Goal: Use online tool/utility

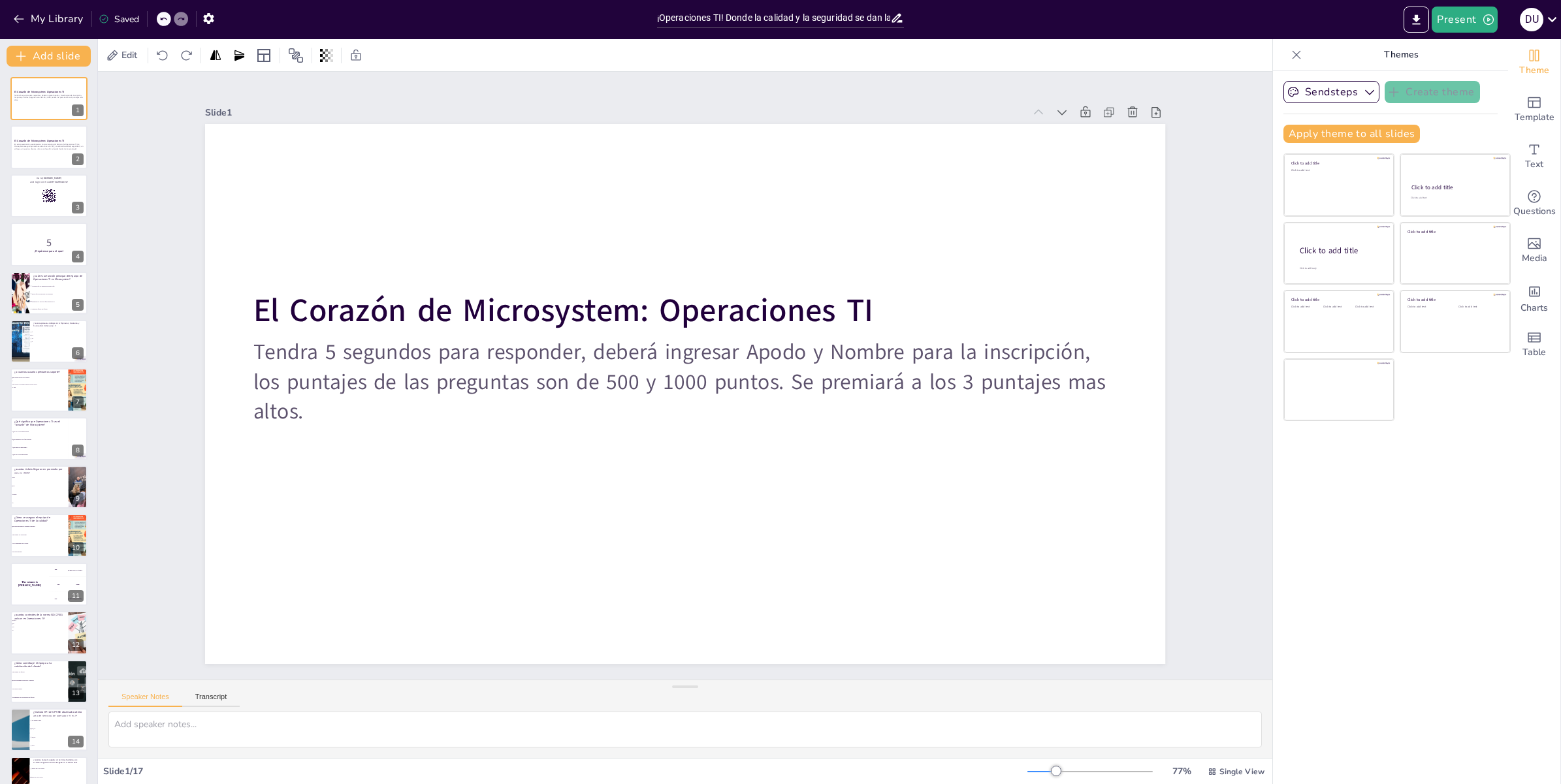
click at [1225, 368] on div "Slide 1 El Corazón de Microsystem: Operaciones TI Tendra 5 segundos para respon…" at bounding box center [685, 375] width 1174 height 608
checkbox input "true"
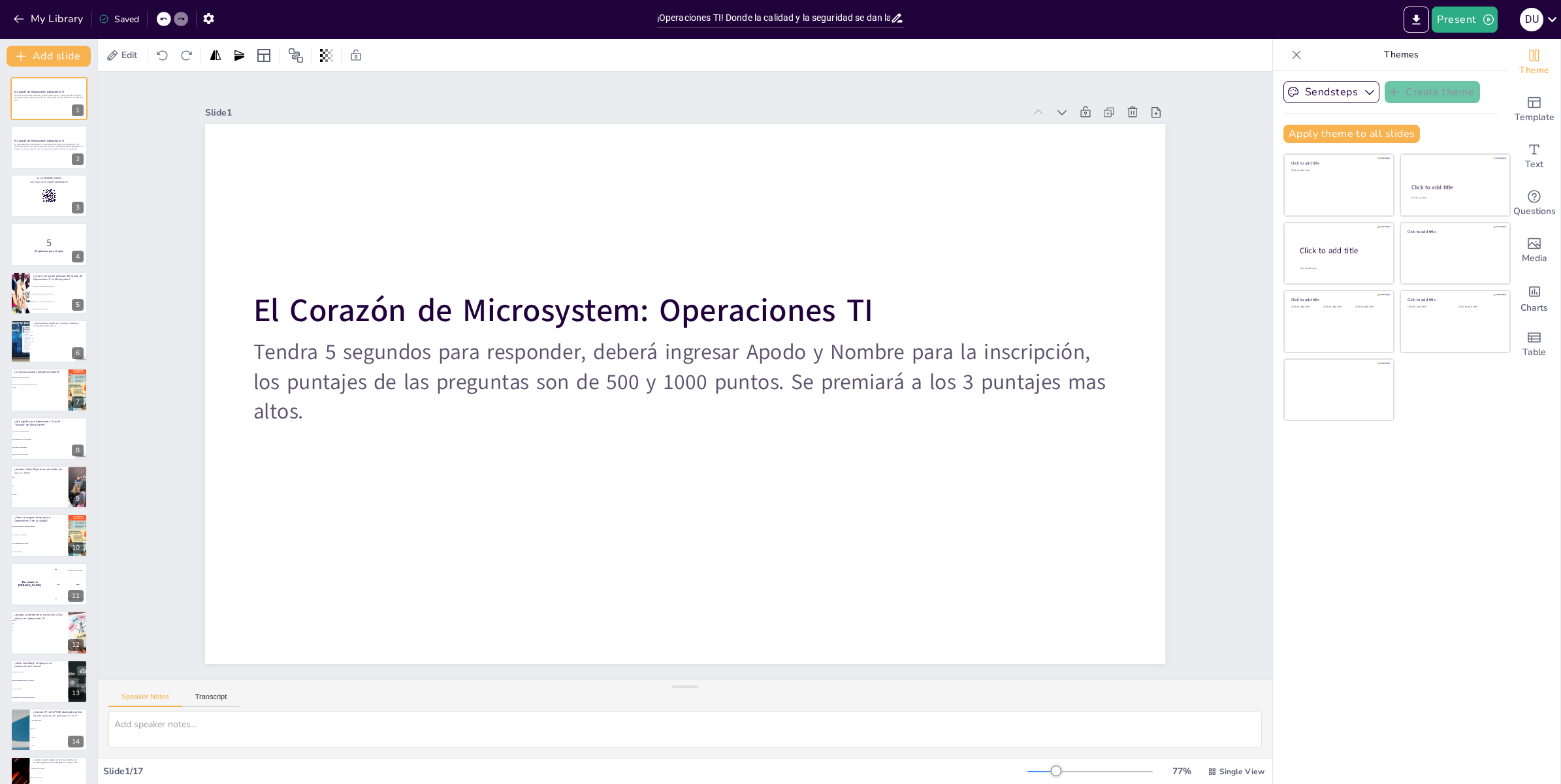
checkbox input "true"
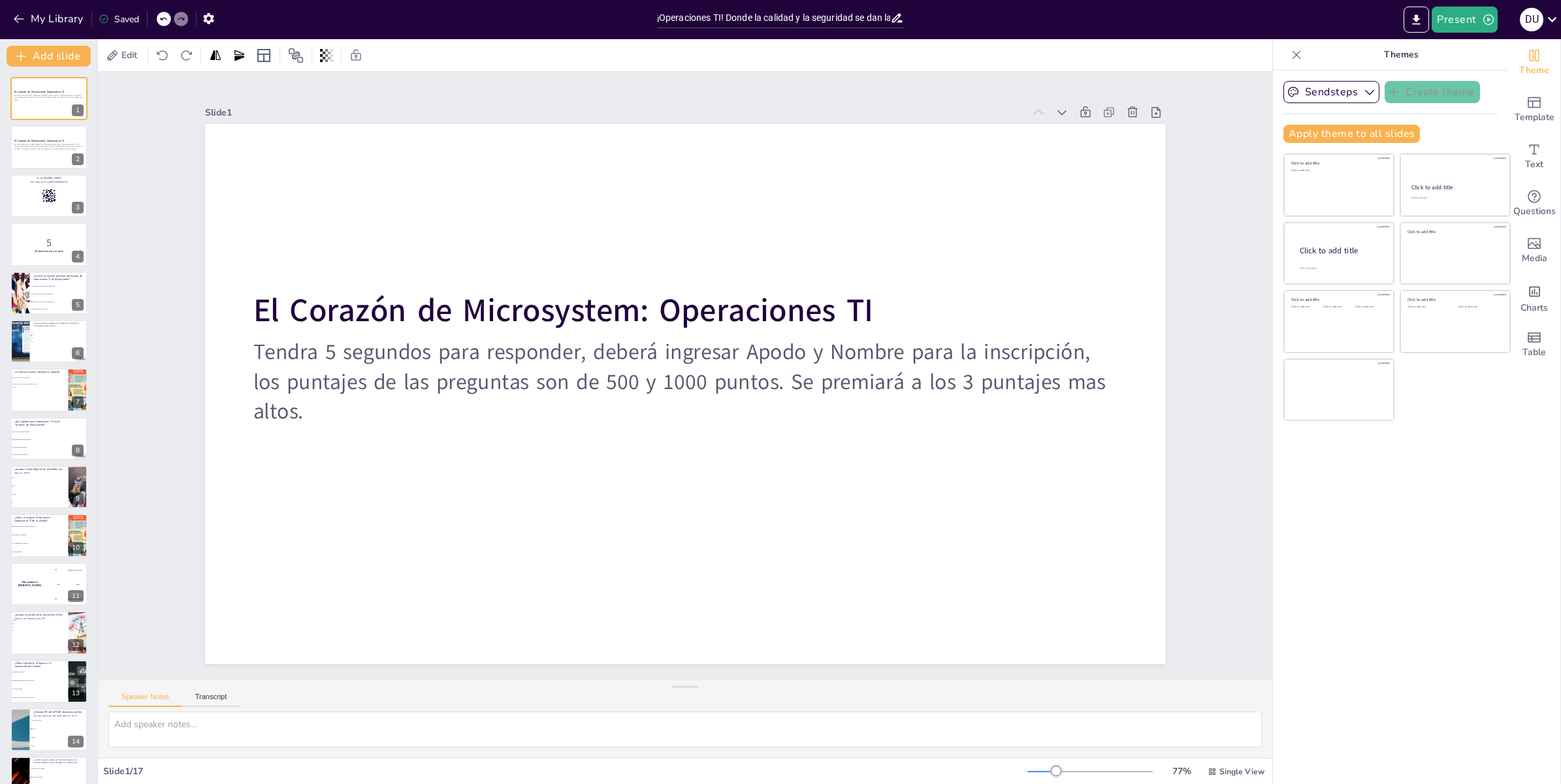
checkbox input "true"
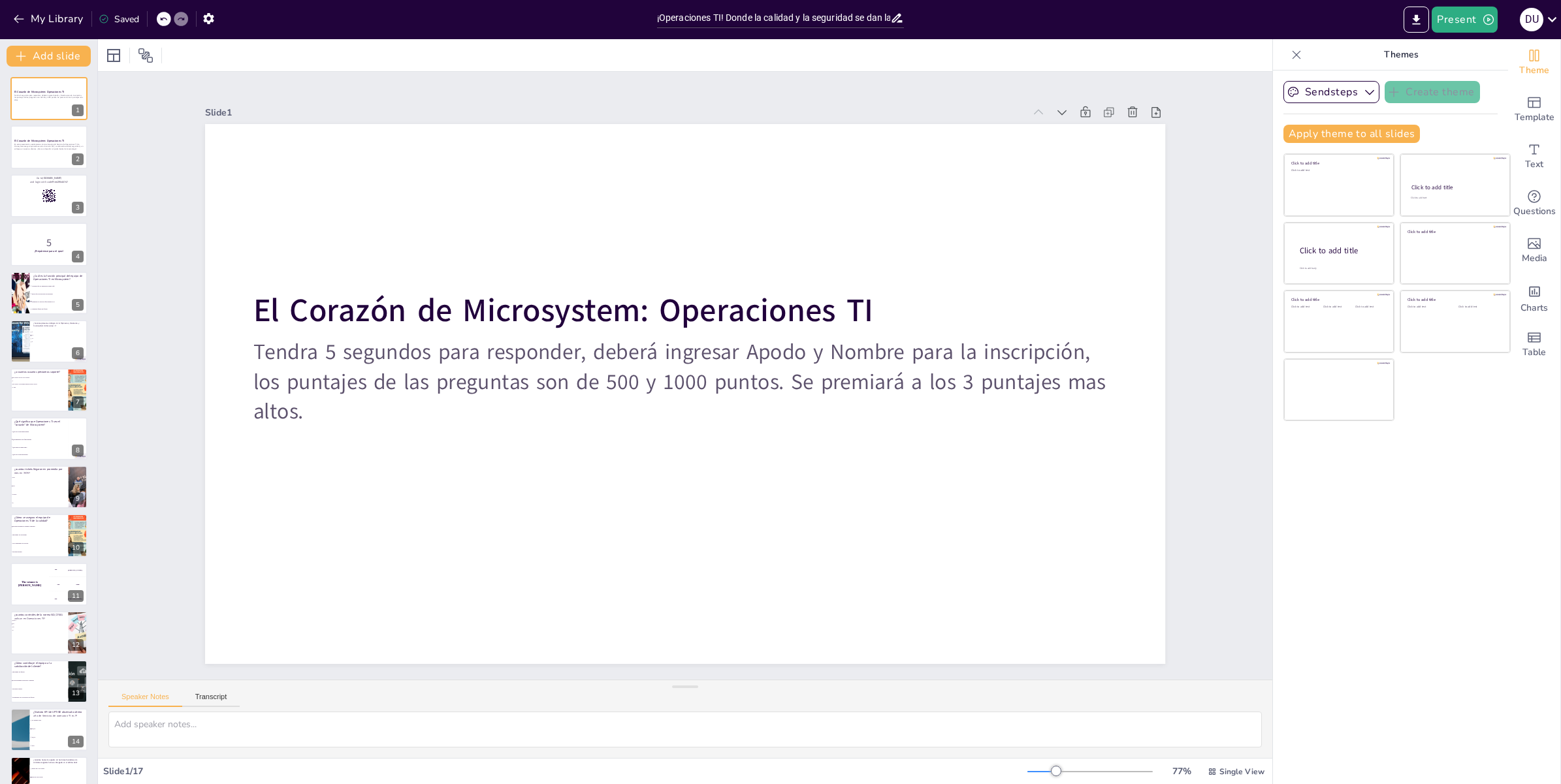
checkbox input "true"
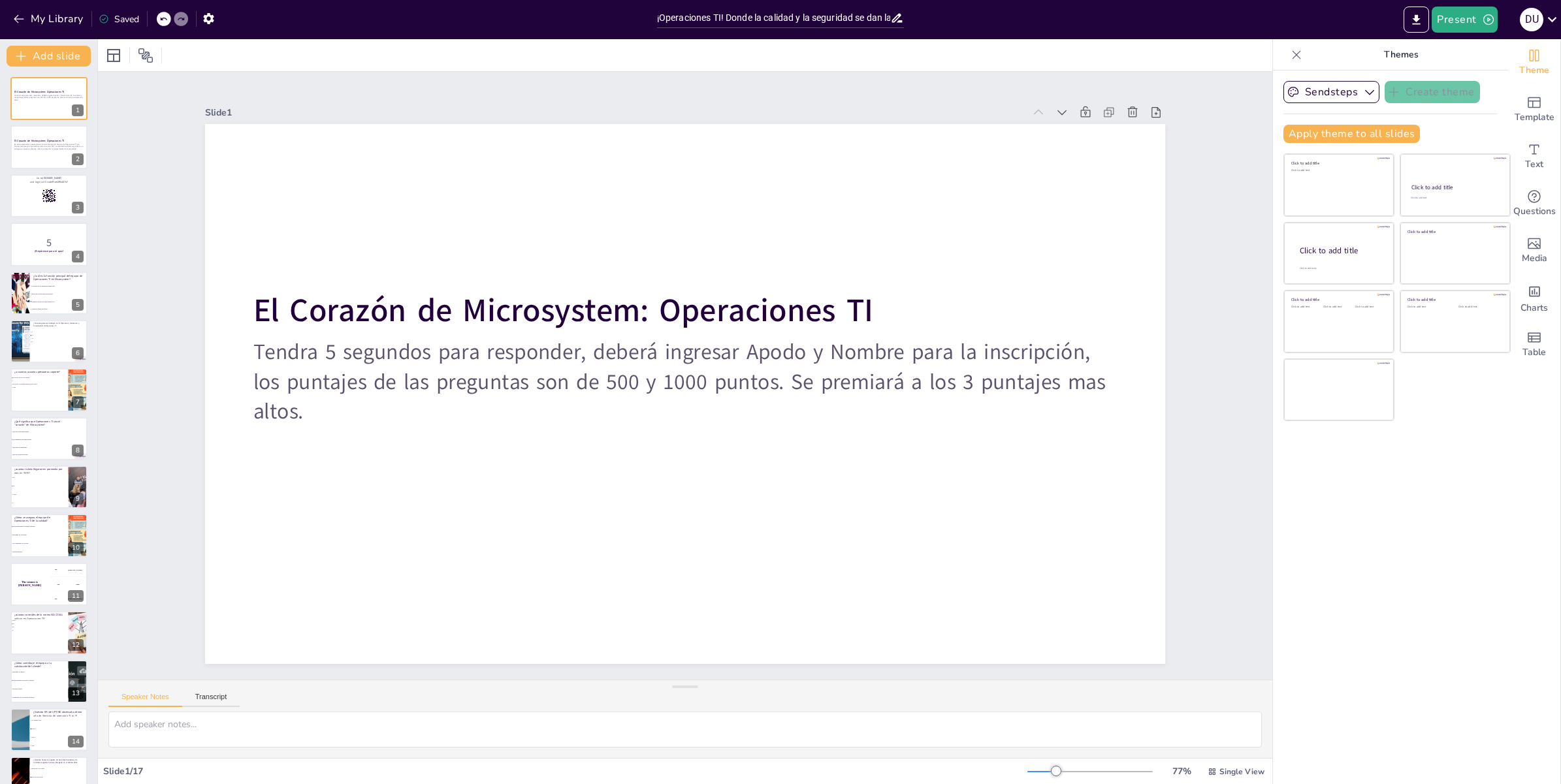
checkbox input "true"
click at [1225, 368] on div "Slide 1 El Corazón de Microsystem: Operaciones TI Tendra 5 segundos para respon…" at bounding box center [685, 375] width 1174 height 608
checkbox input "true"
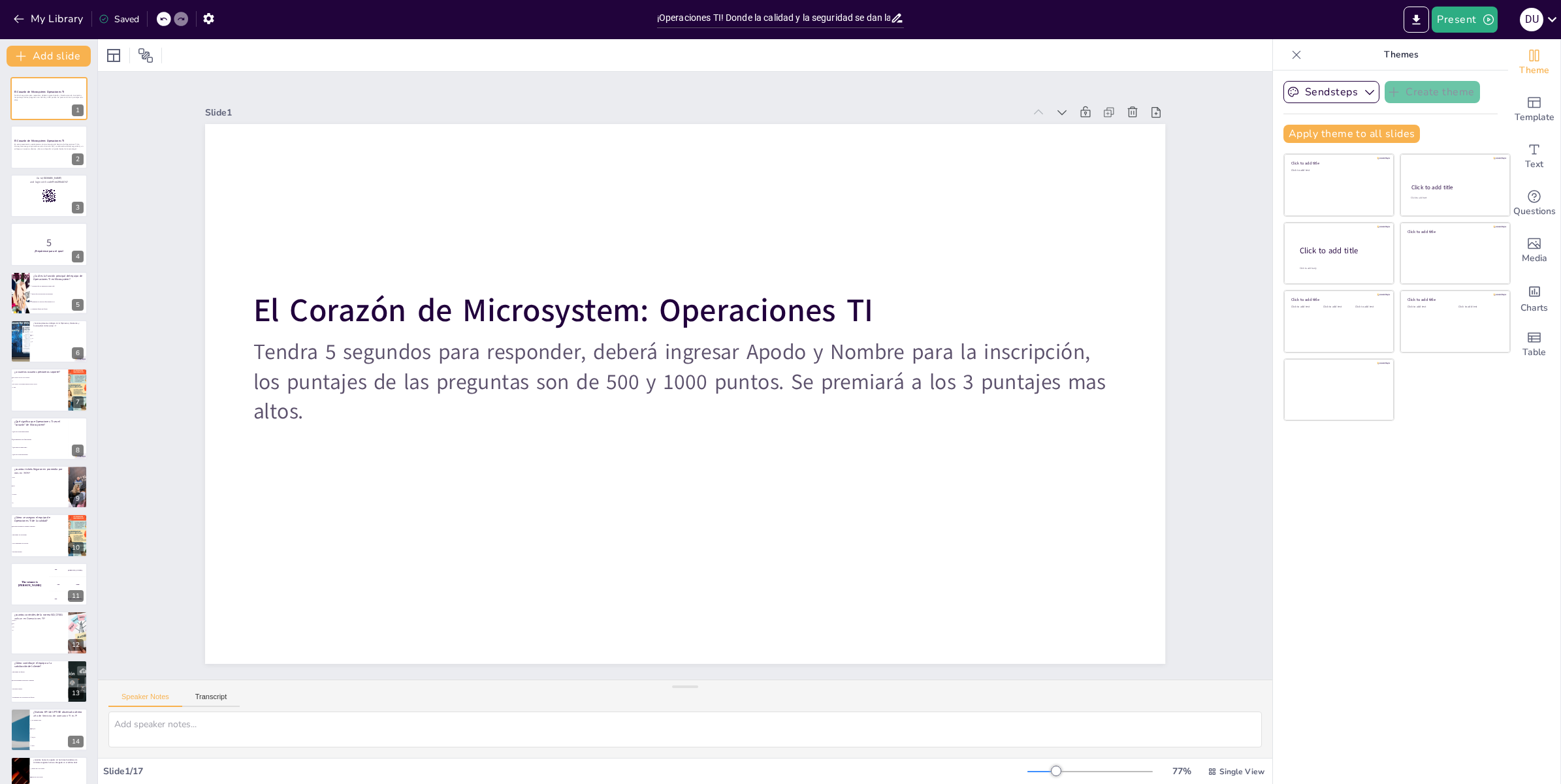
checkbox input "true"
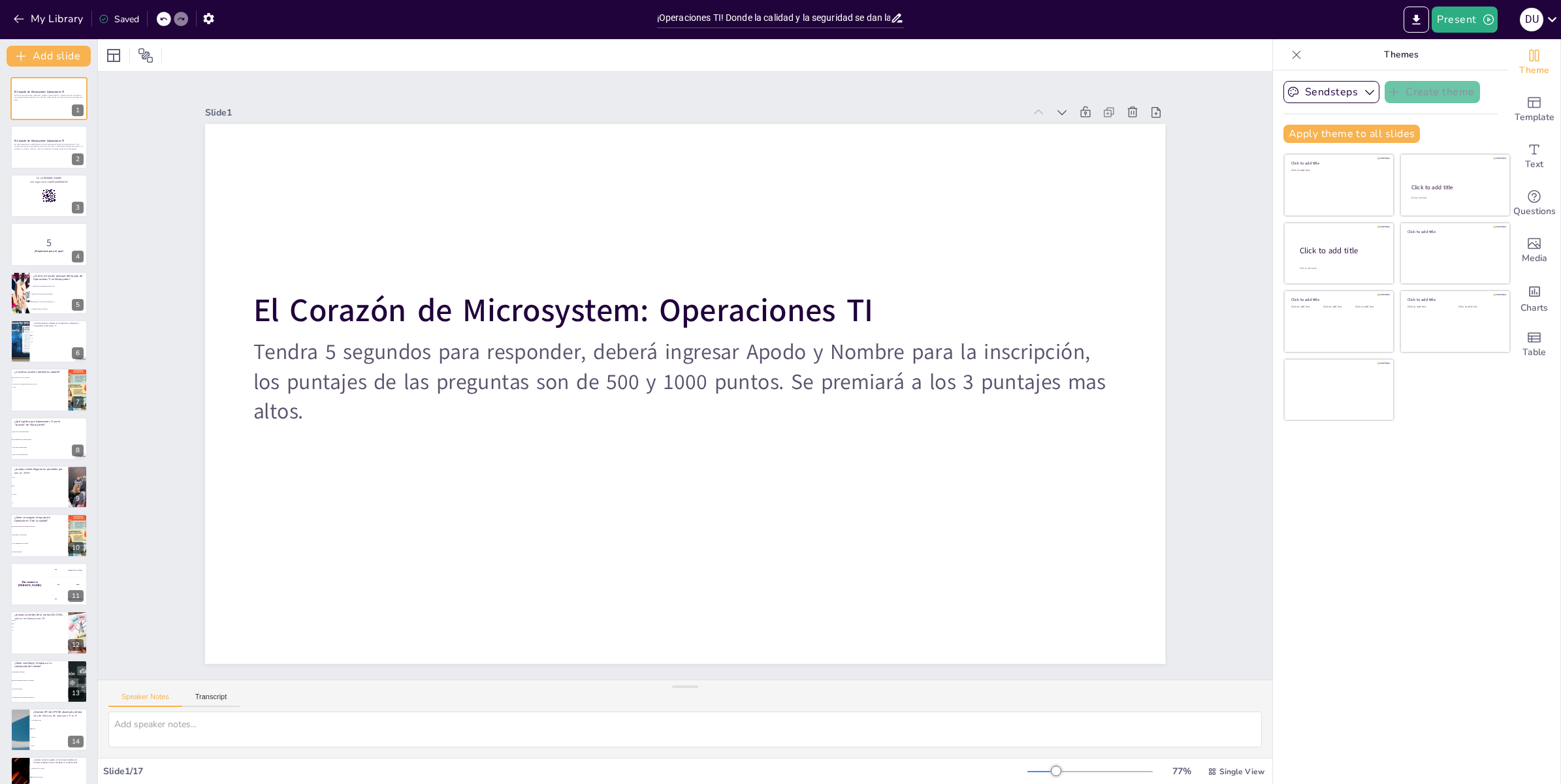
checkbox input "true"
click at [1548, 25] on icon at bounding box center [1552, 19] width 18 height 18
click at [1185, 395] on div at bounding box center [780, 392] width 1561 height 784
checkbox input "true"
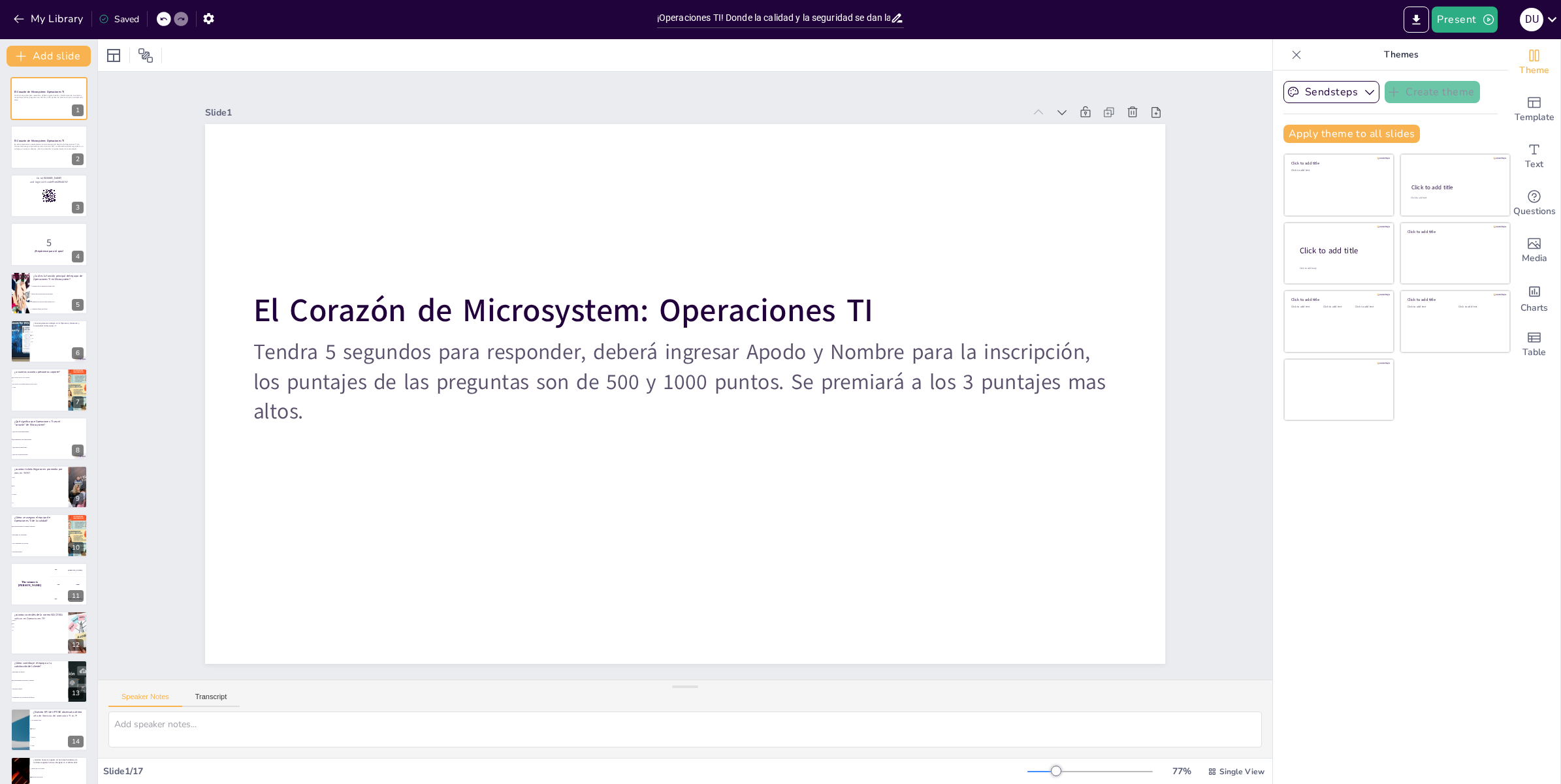
checkbox input "true"
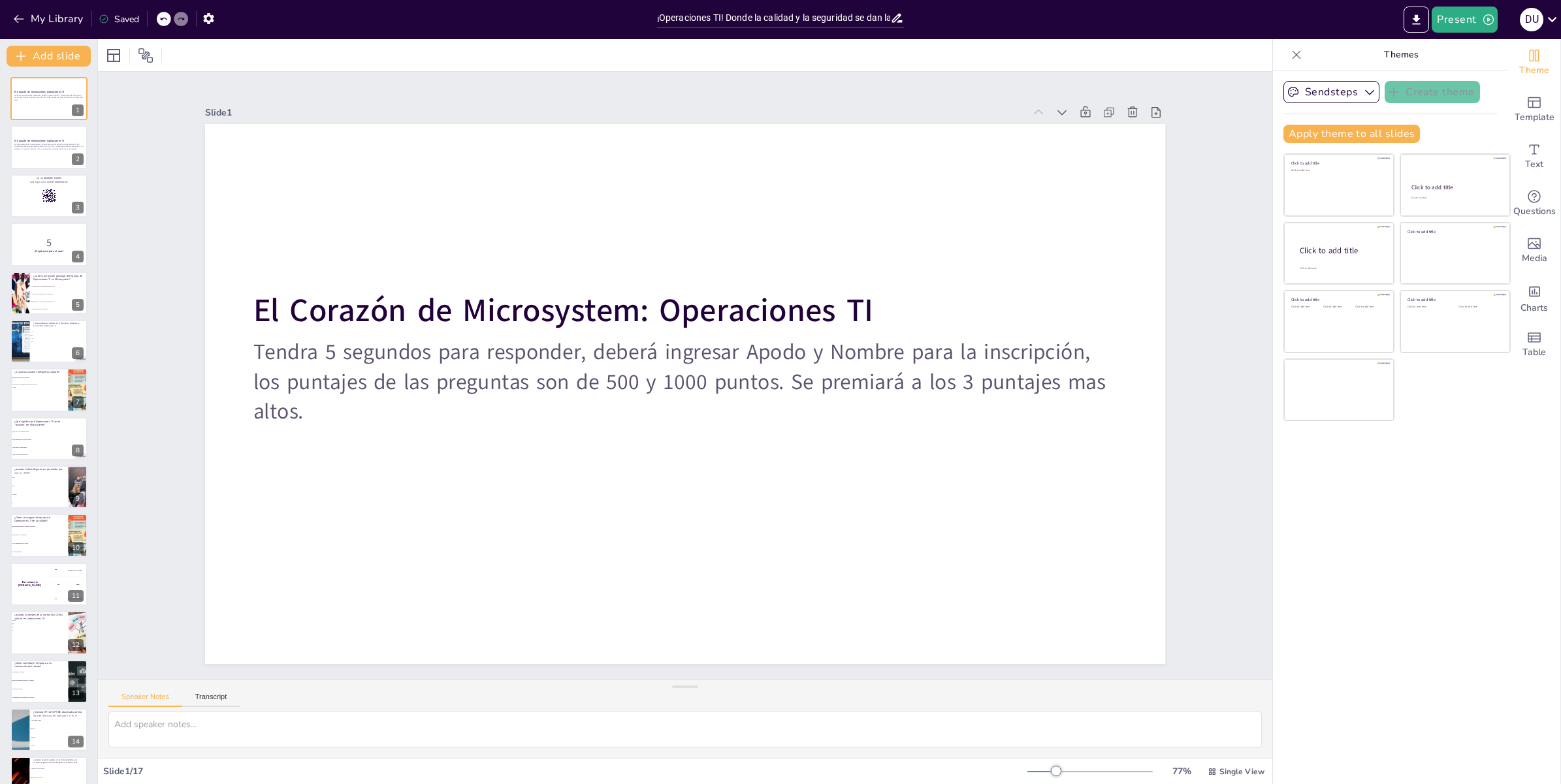
checkbox input "true"
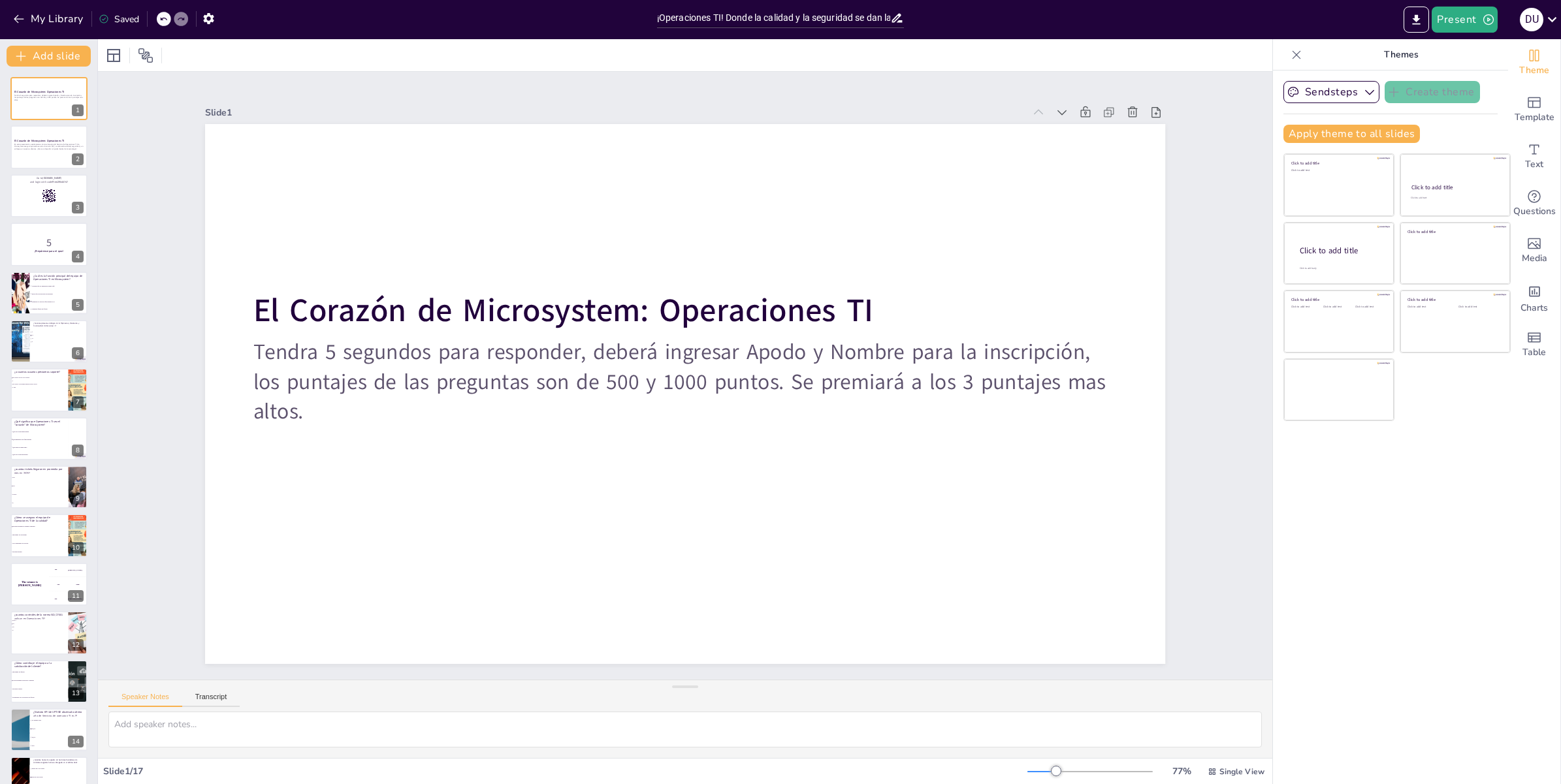
checkbox input "true"
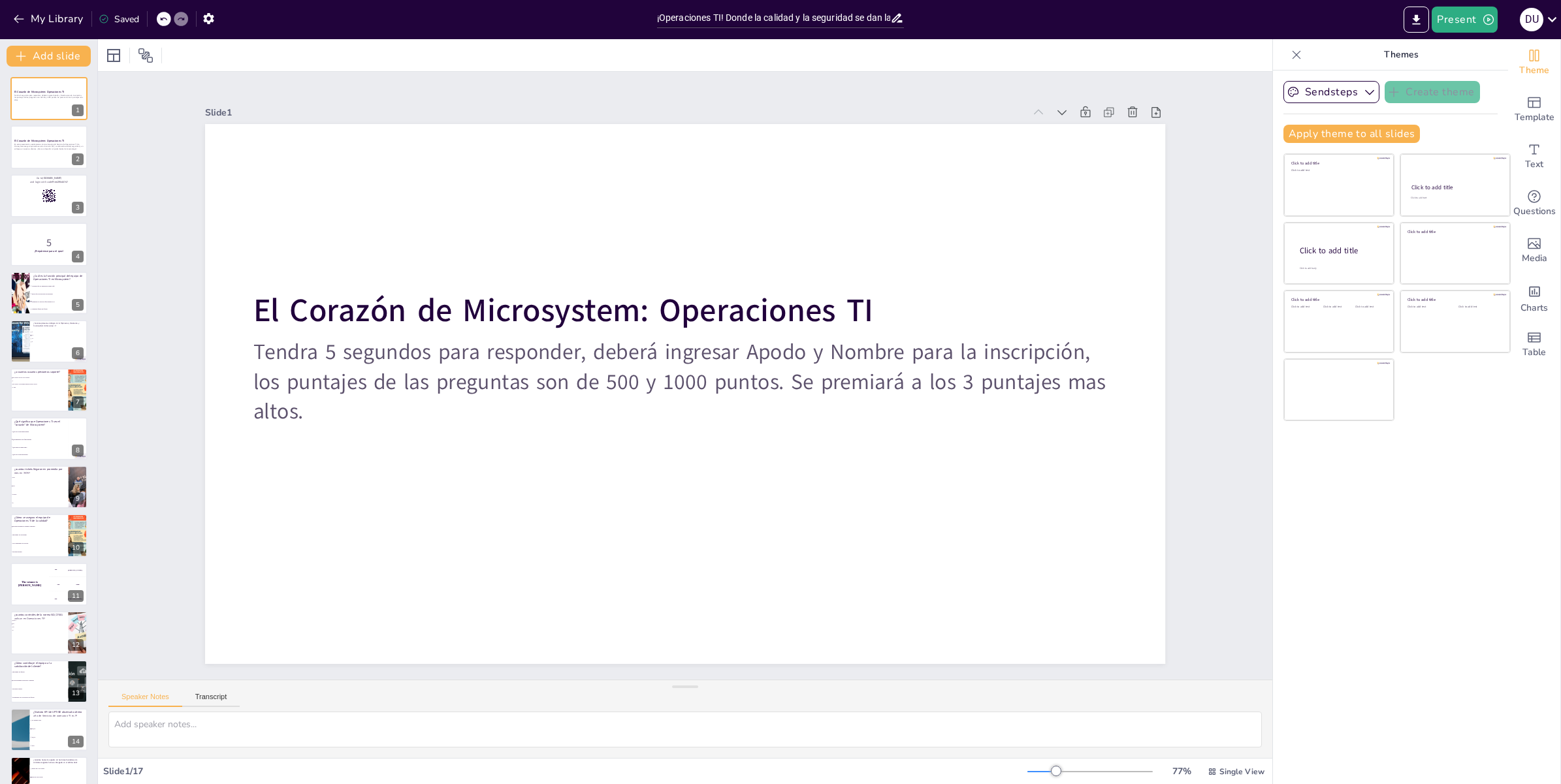
checkbox input "true"
click at [153, 55] on div at bounding box center [145, 55] width 21 height 21
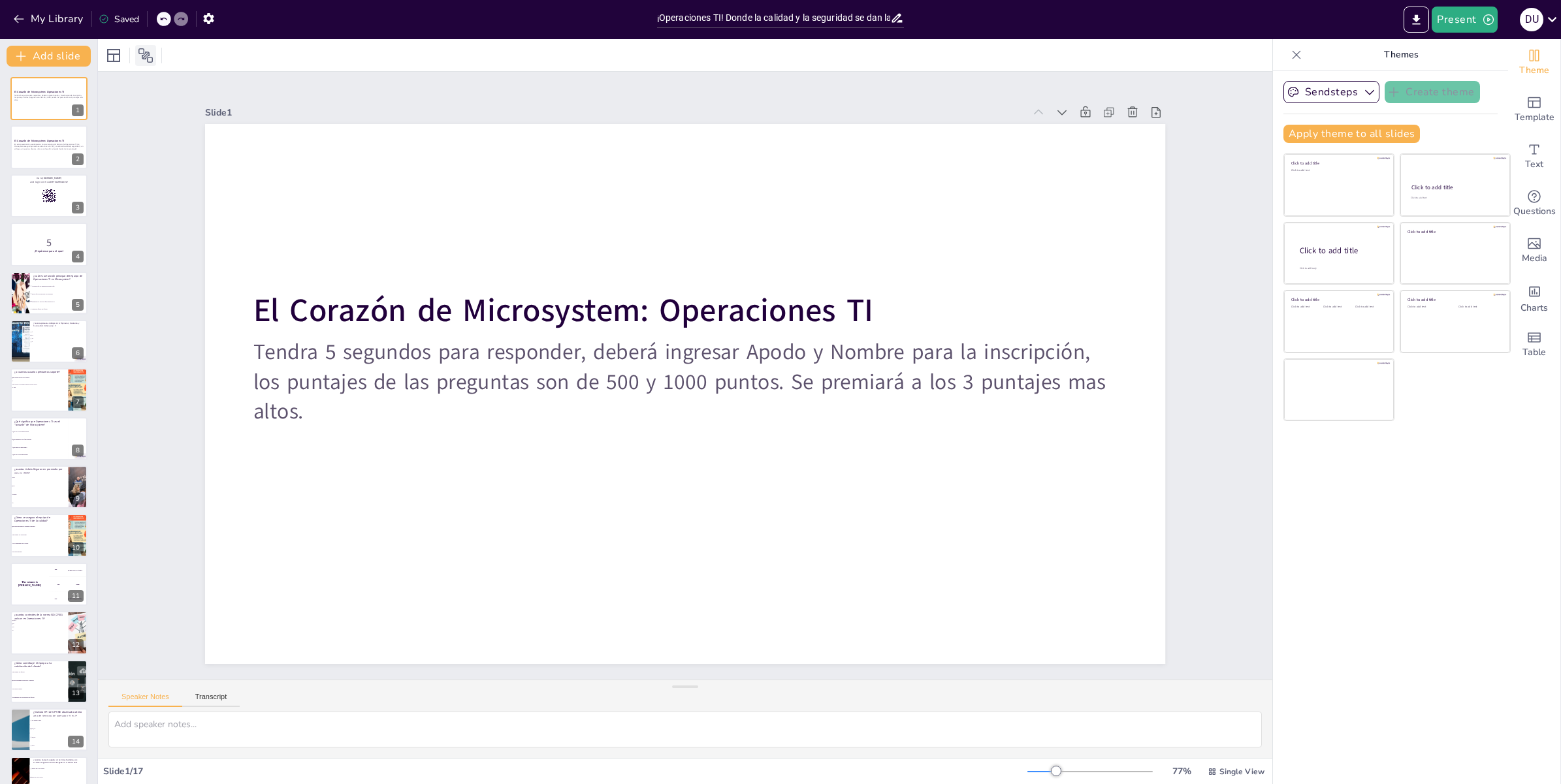
checkbox input "true"
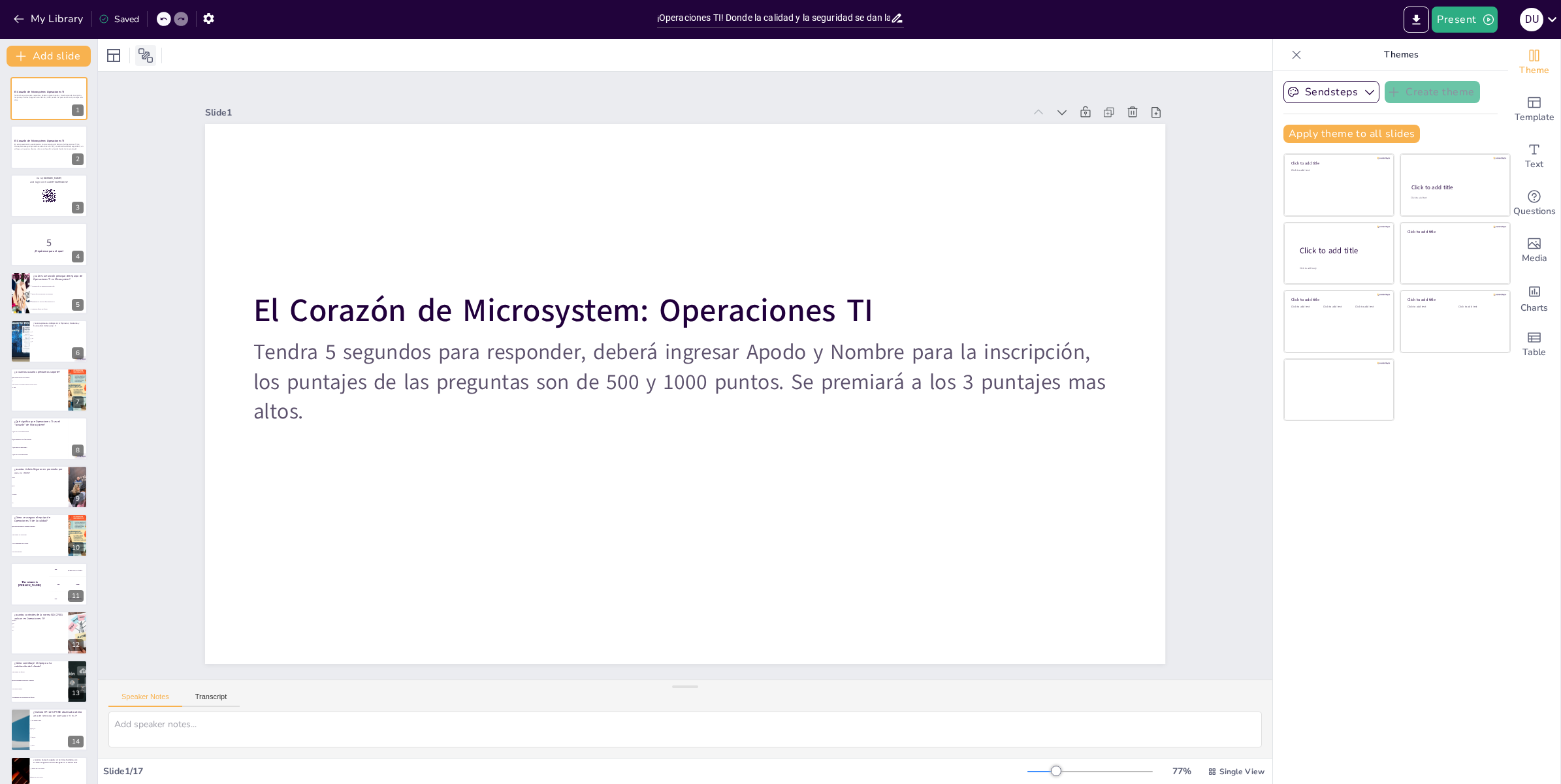
checkbox input "true"
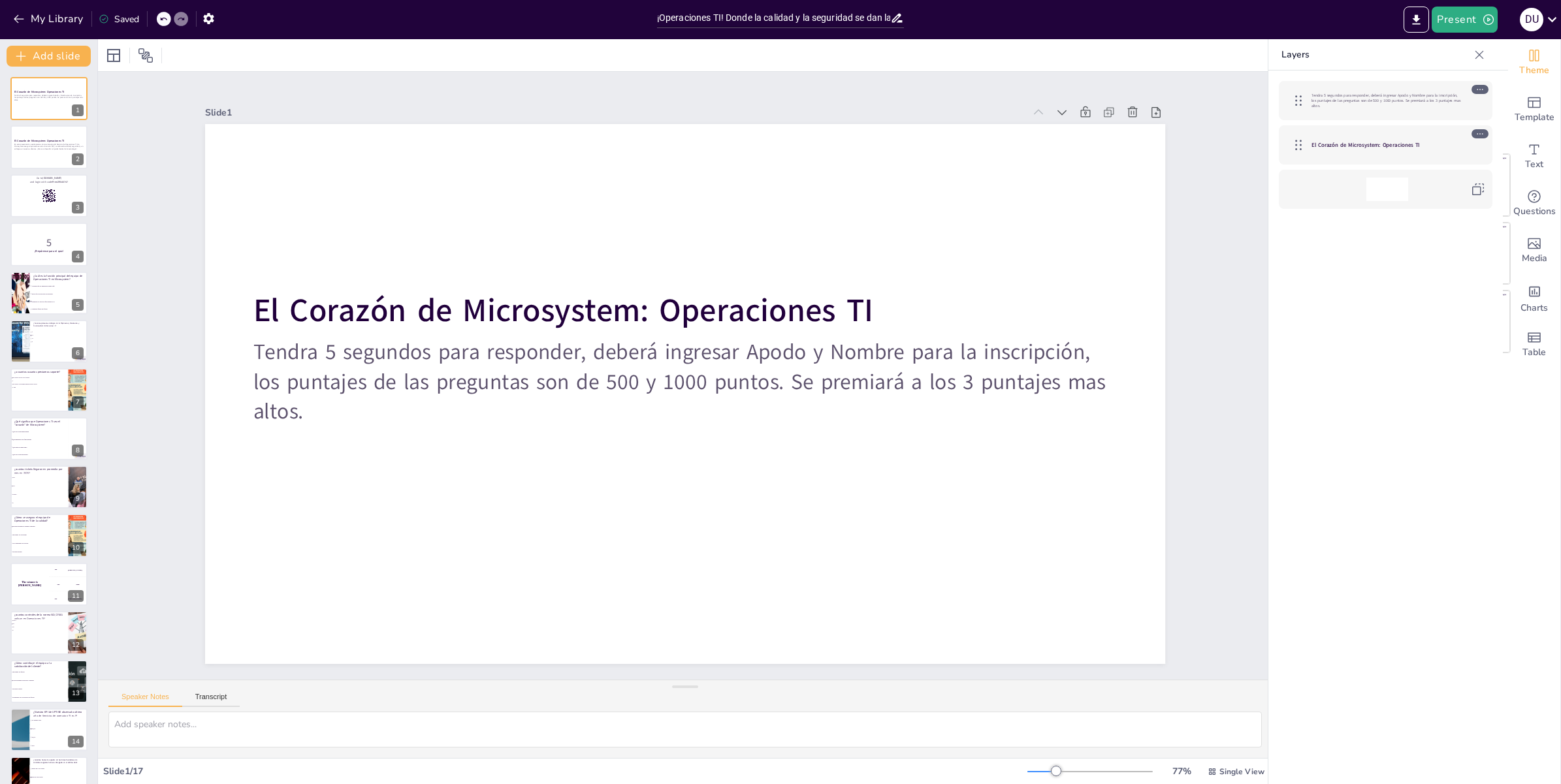
checkbox input "true"
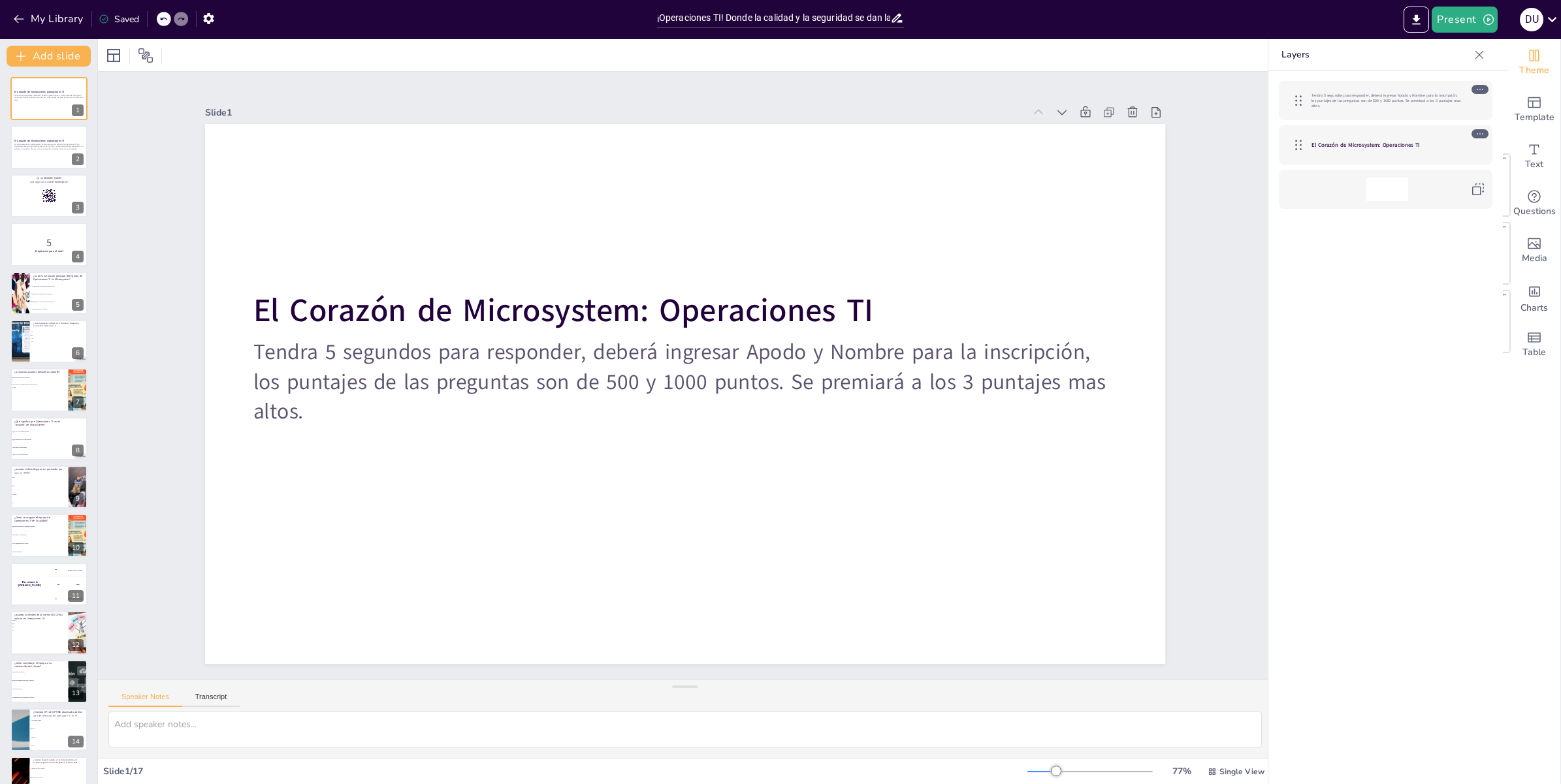
checkbox input "true"
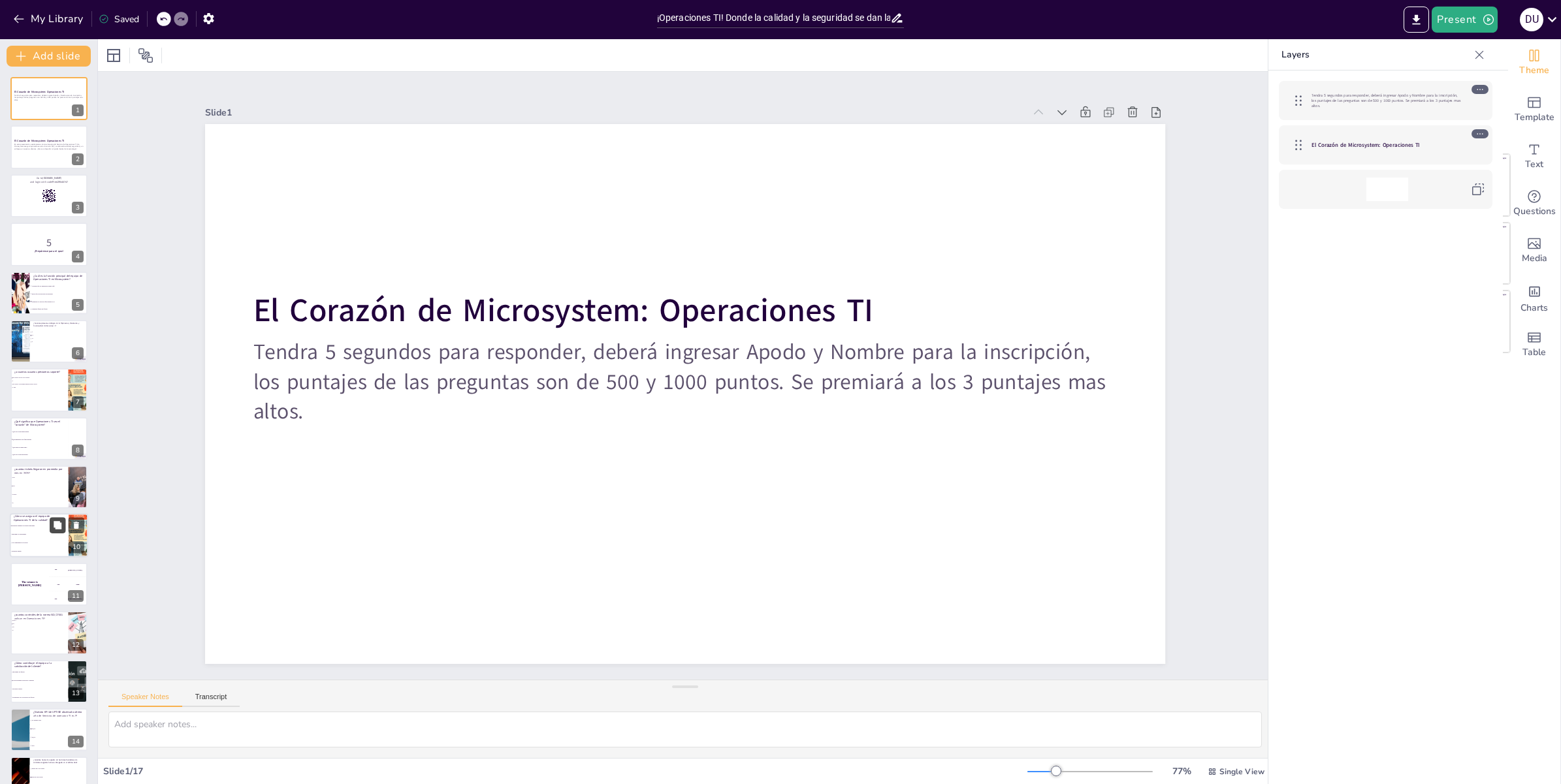
checkbox input "true"
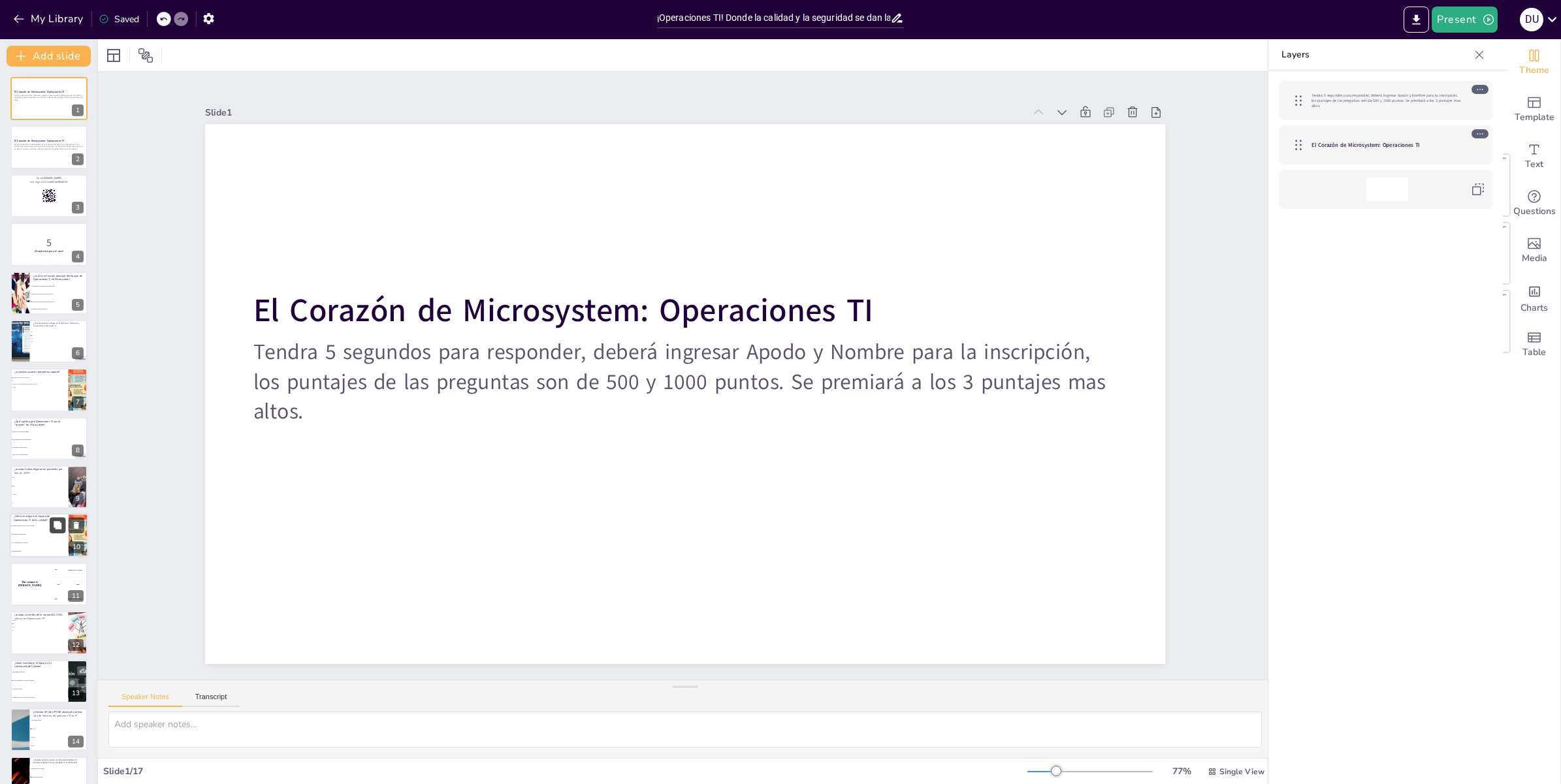
checkbox input "true"
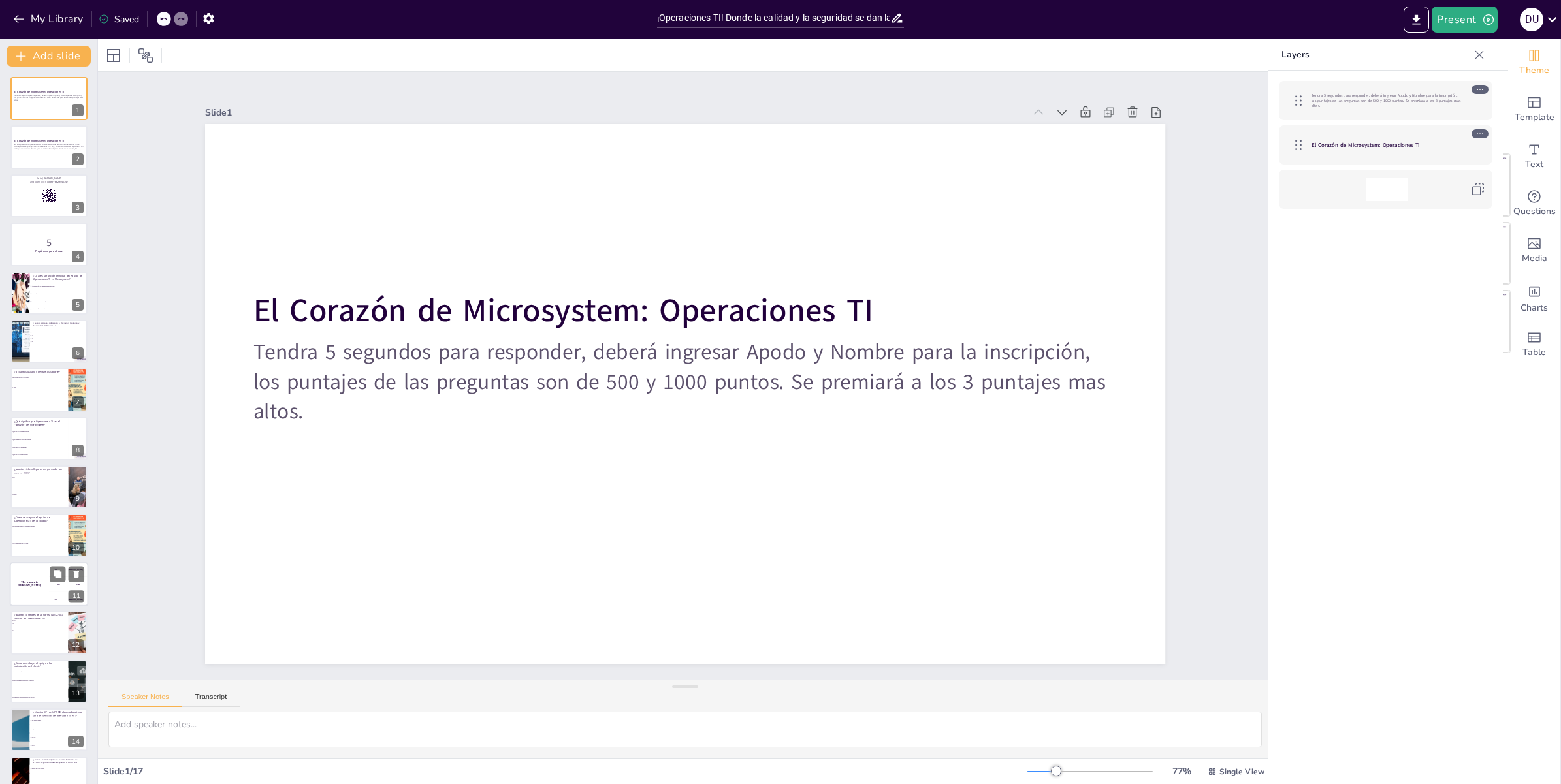
checkbox input "true"
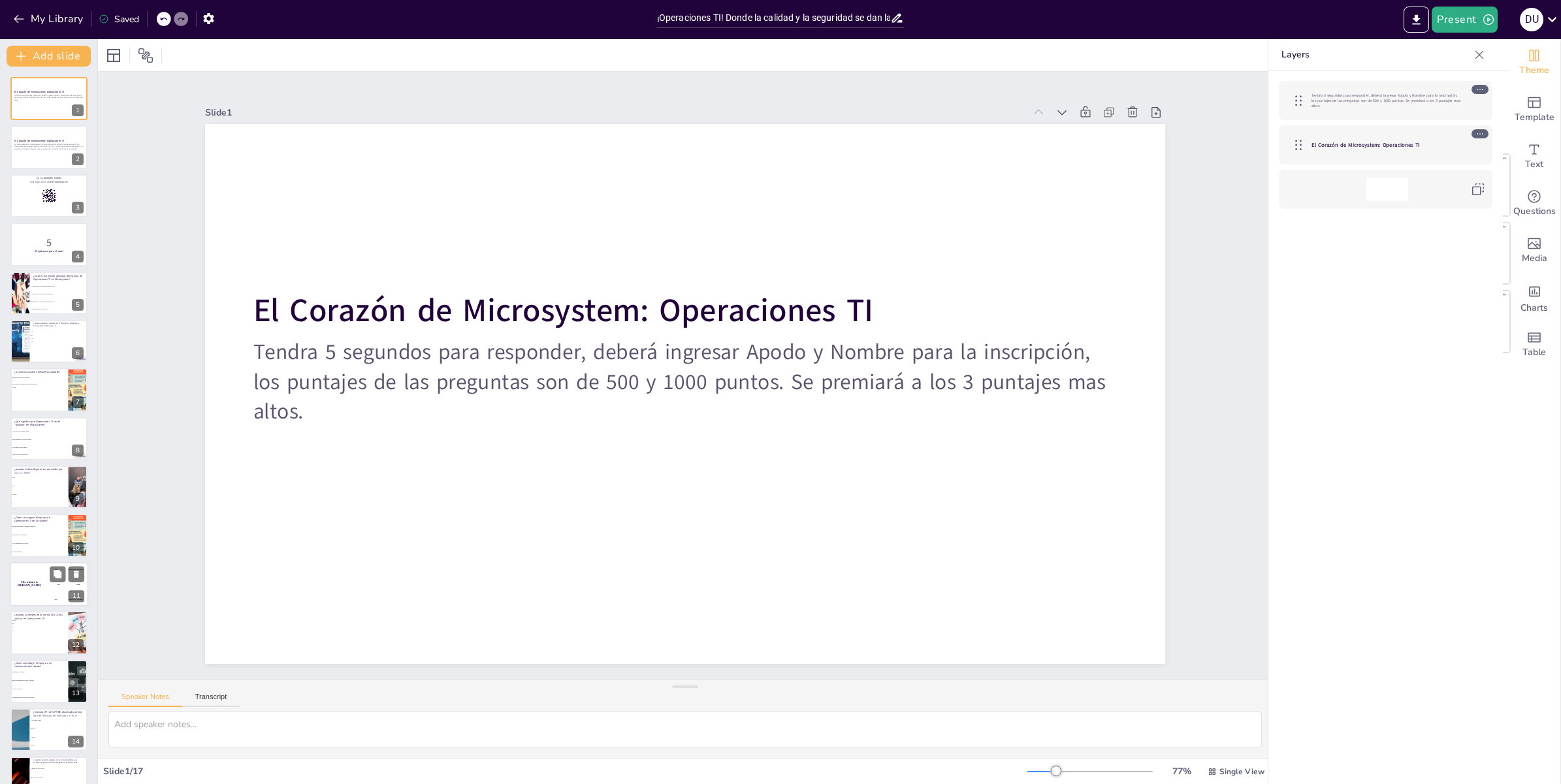
checkbox input "true"
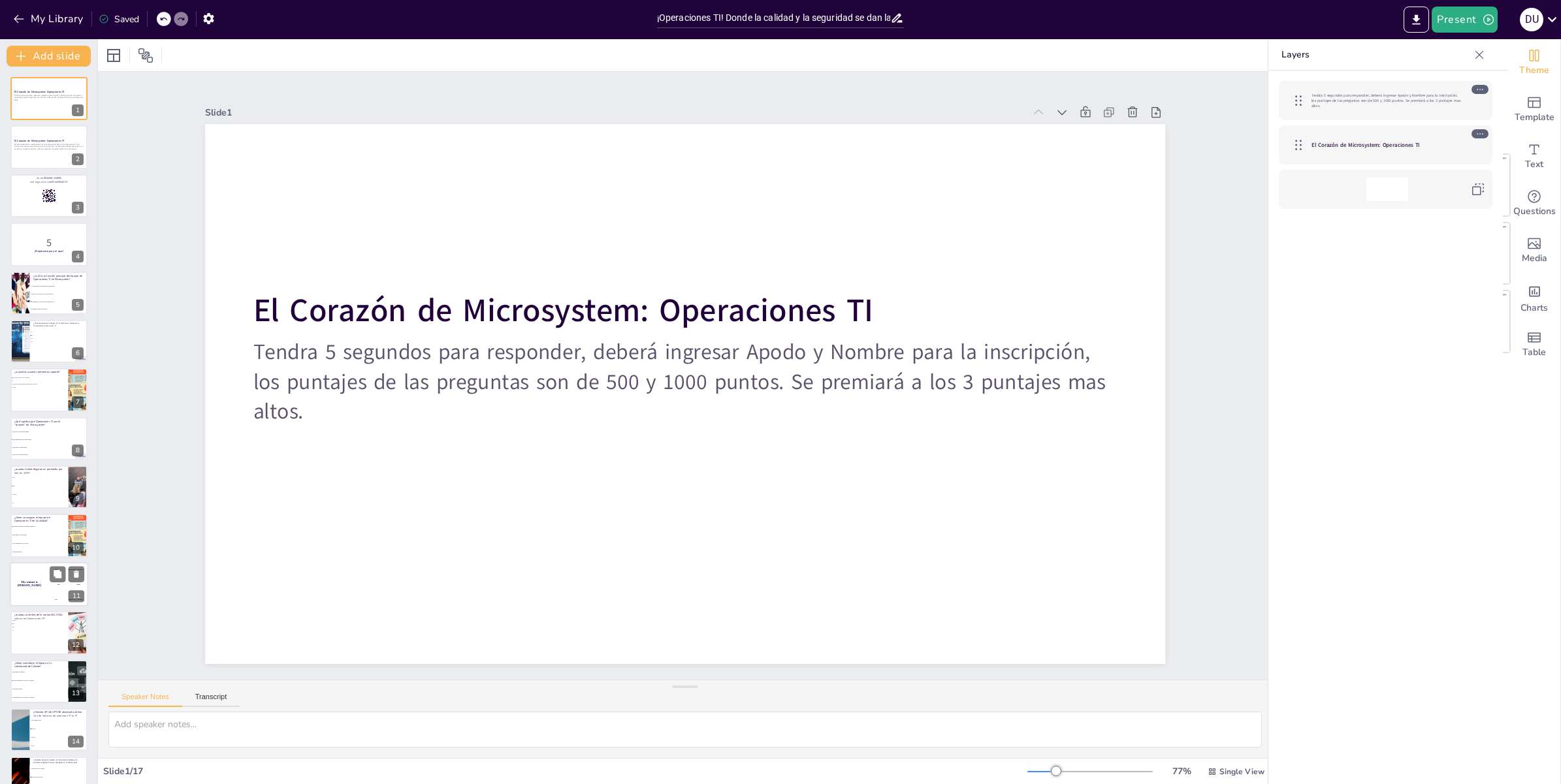
checkbox input "true"
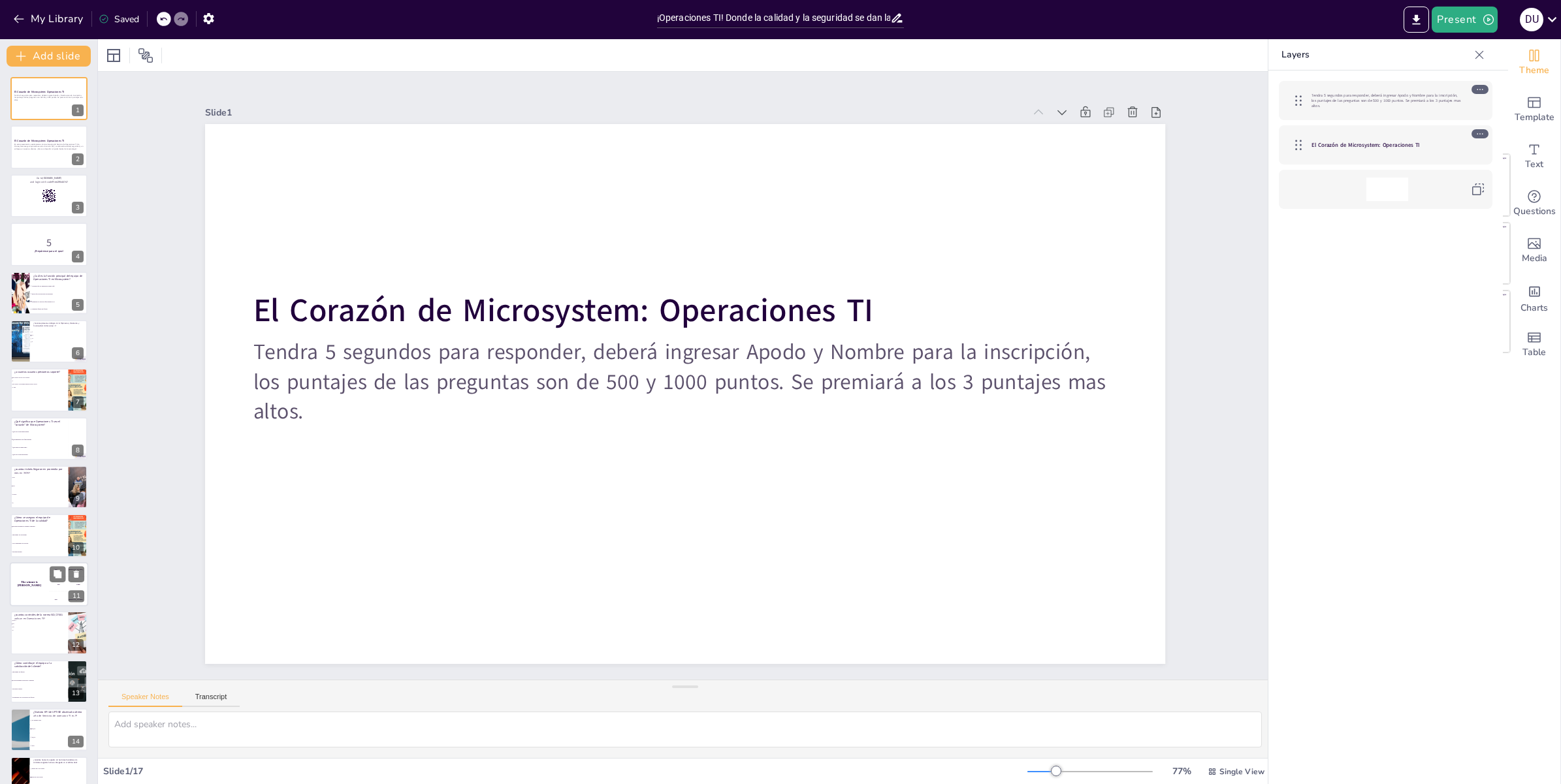
checkbox input "true"
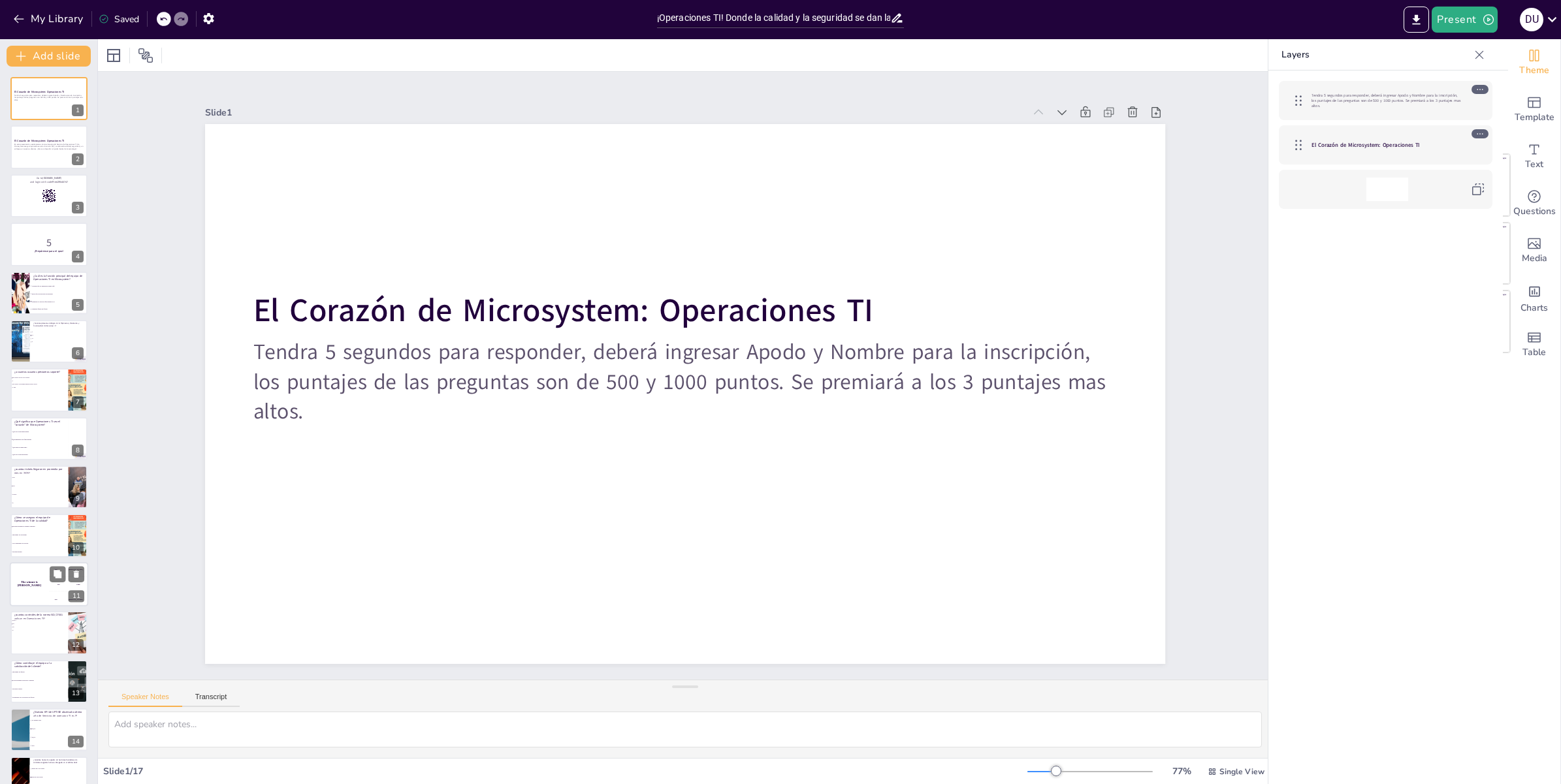
checkbox input "true"
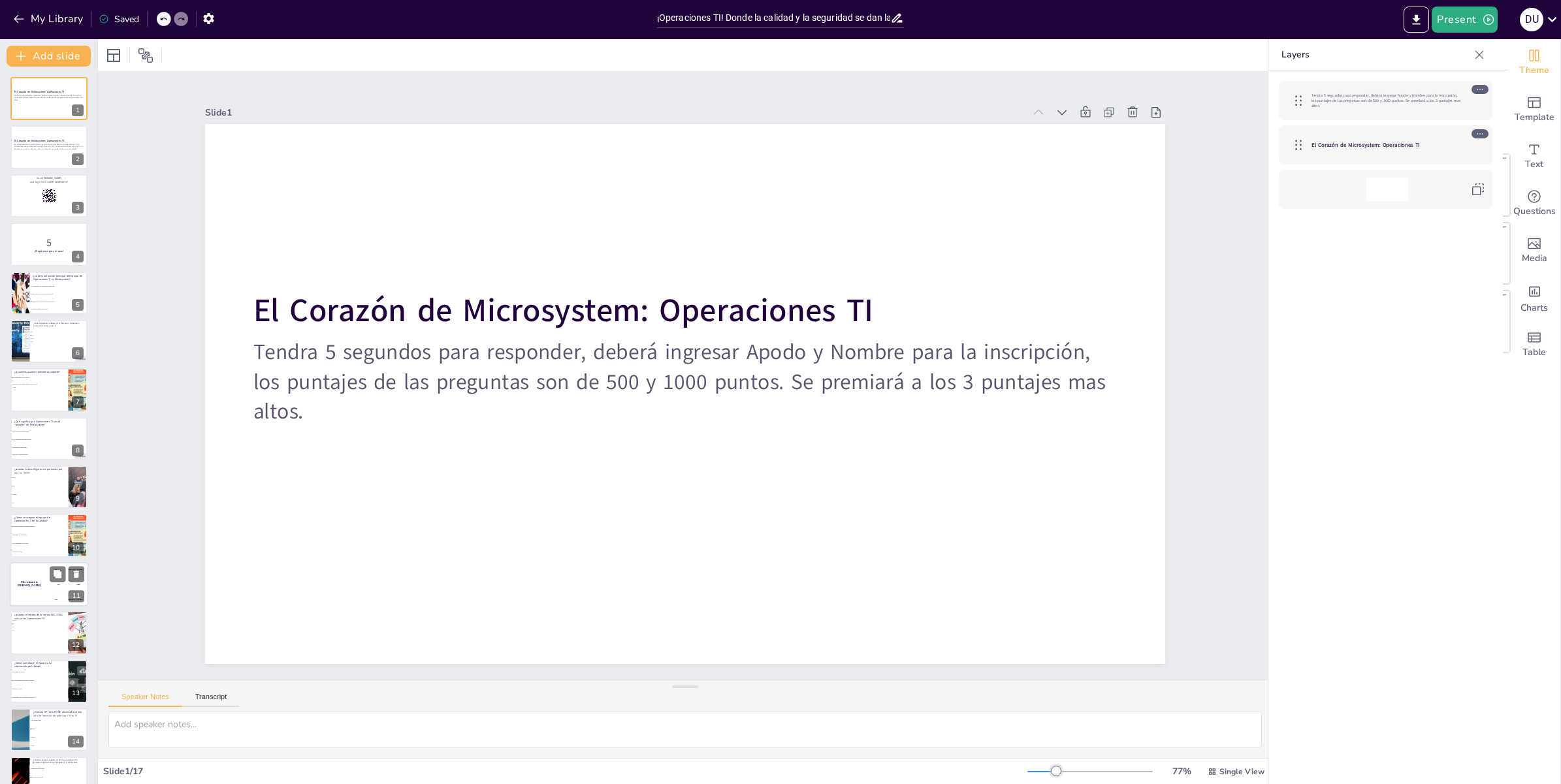
checkbox input "true"
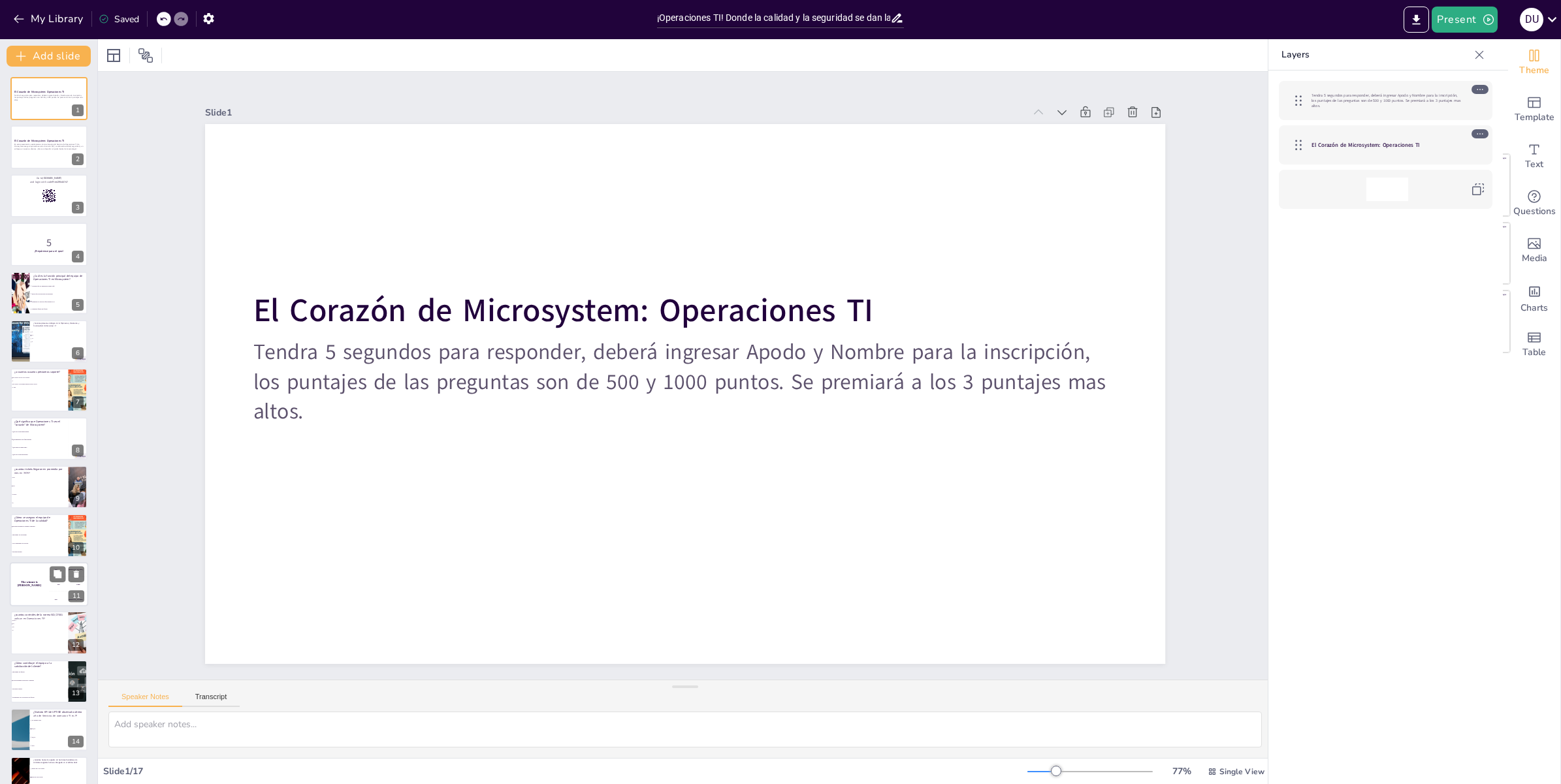
checkbox input "true"
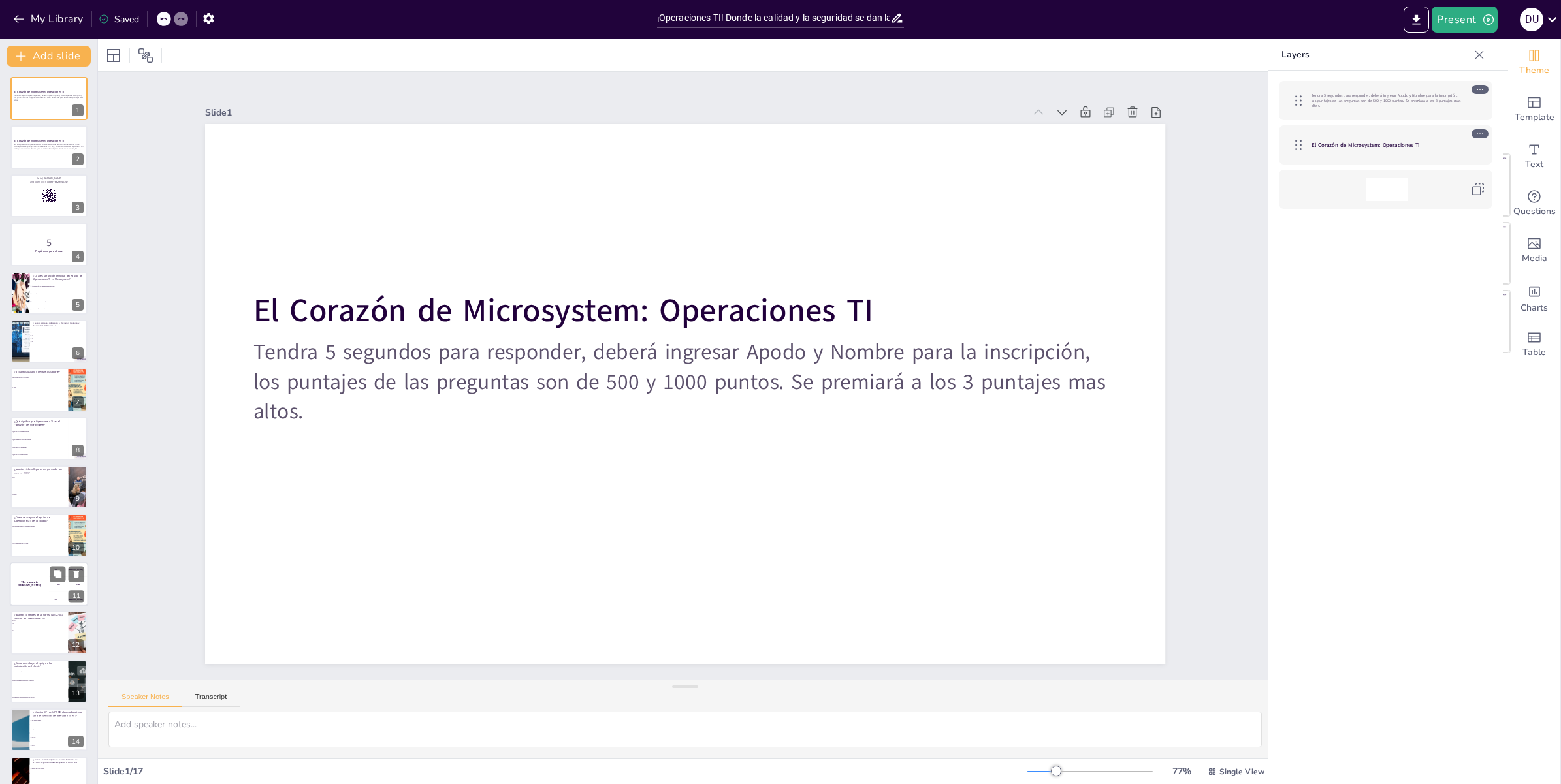
checkbox input "true"
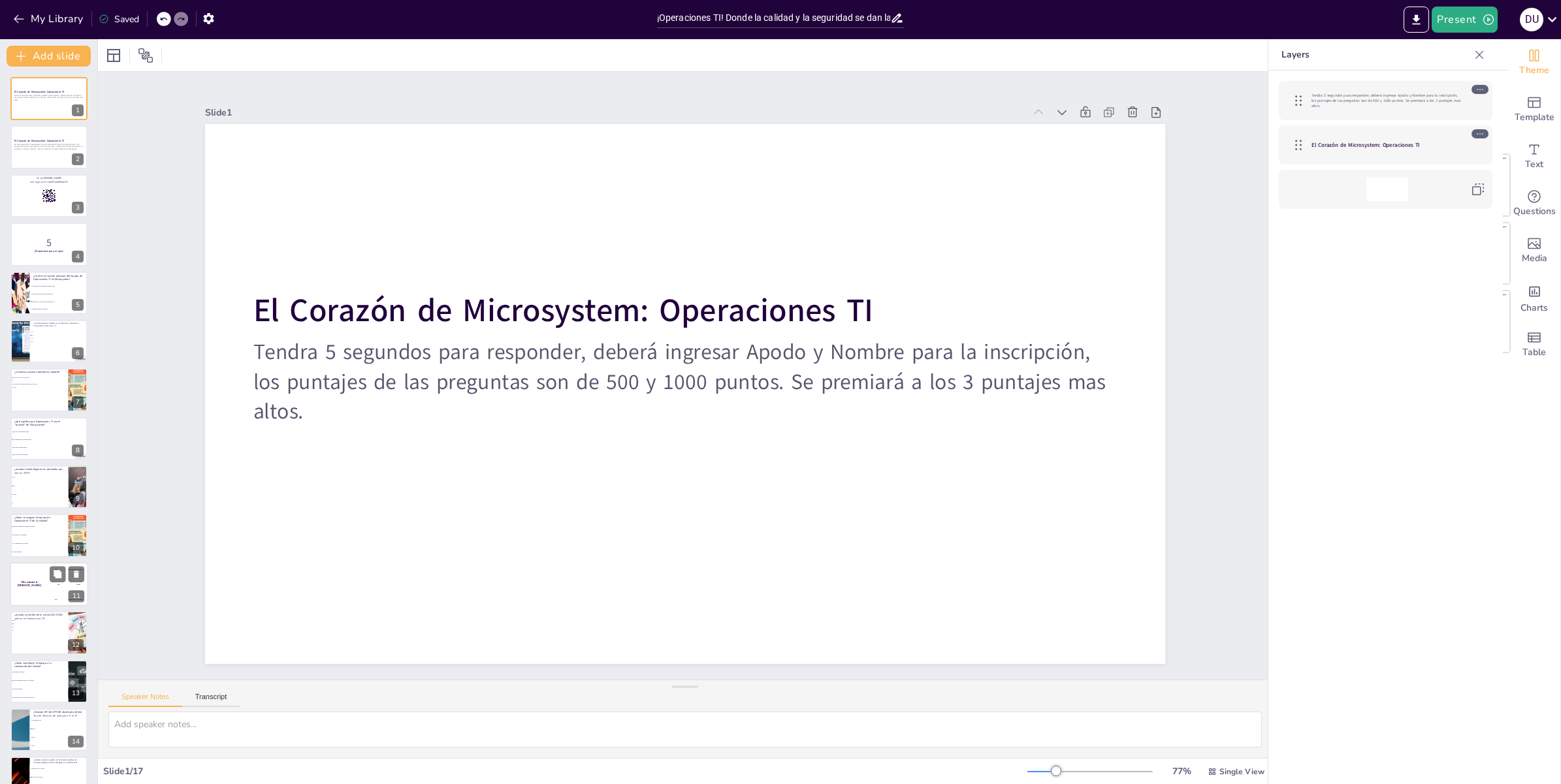
checkbox input "true"
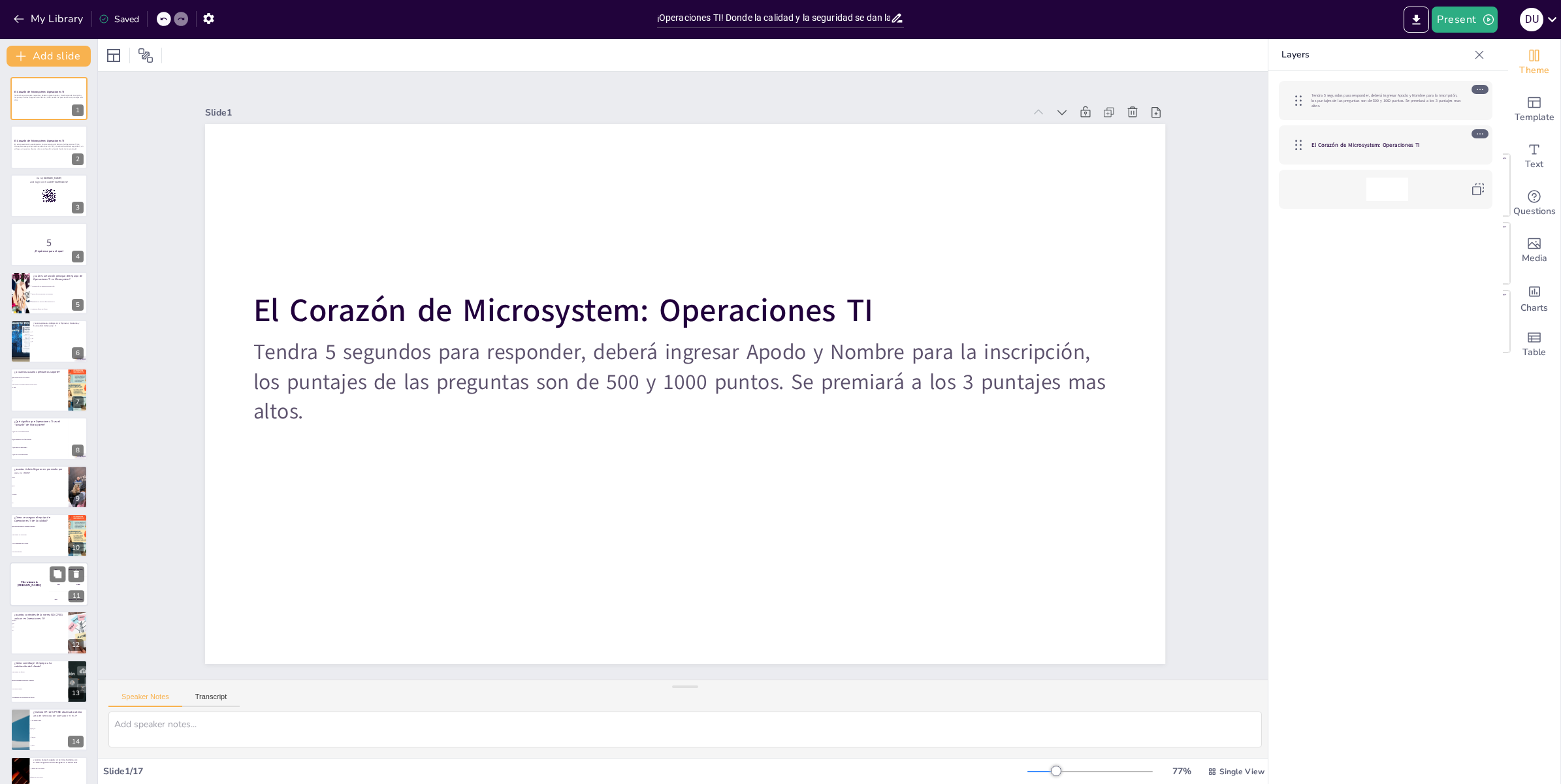
checkbox input "true"
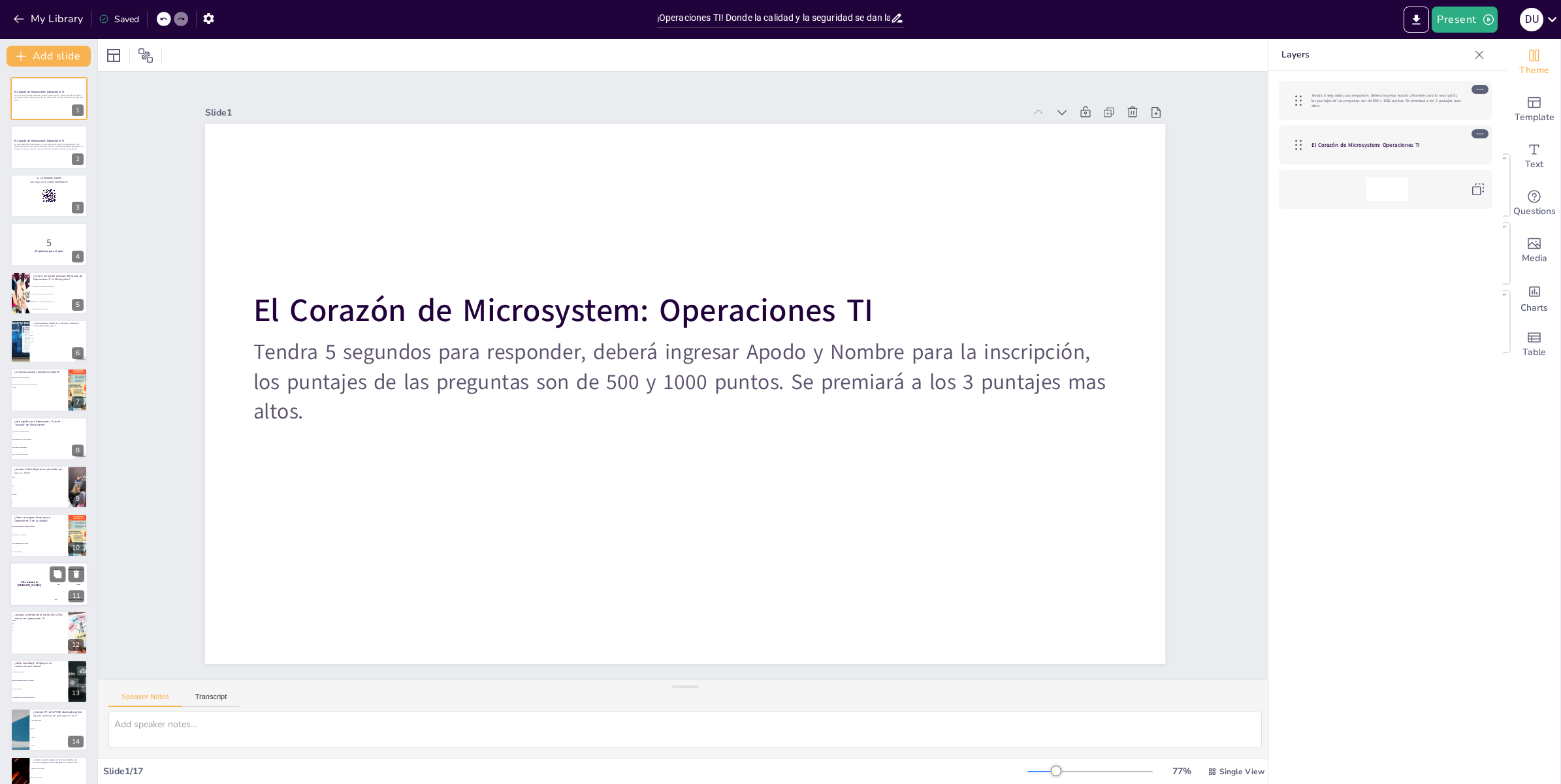
scroll to position [122, 0]
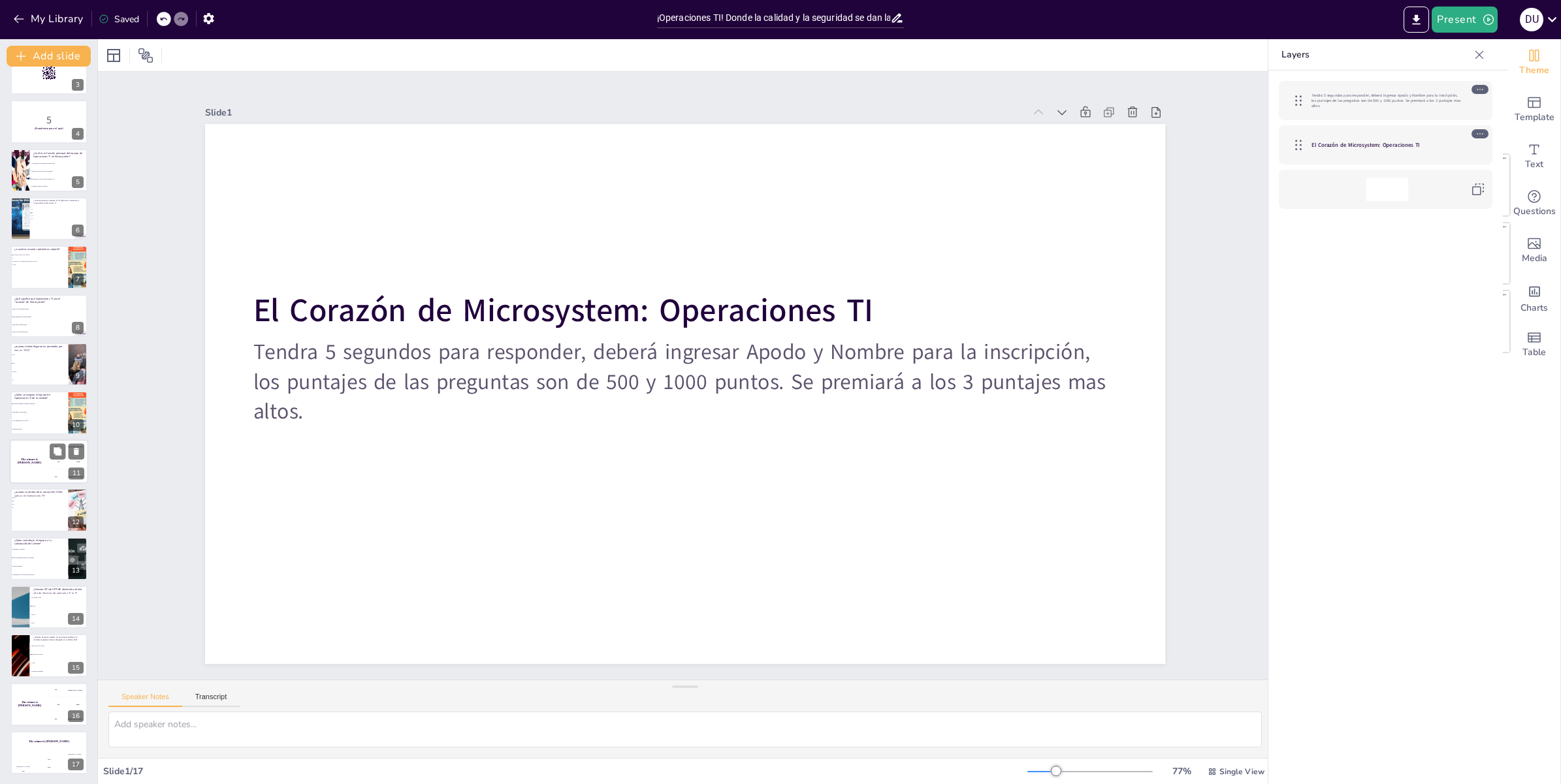
checkbox input "true"
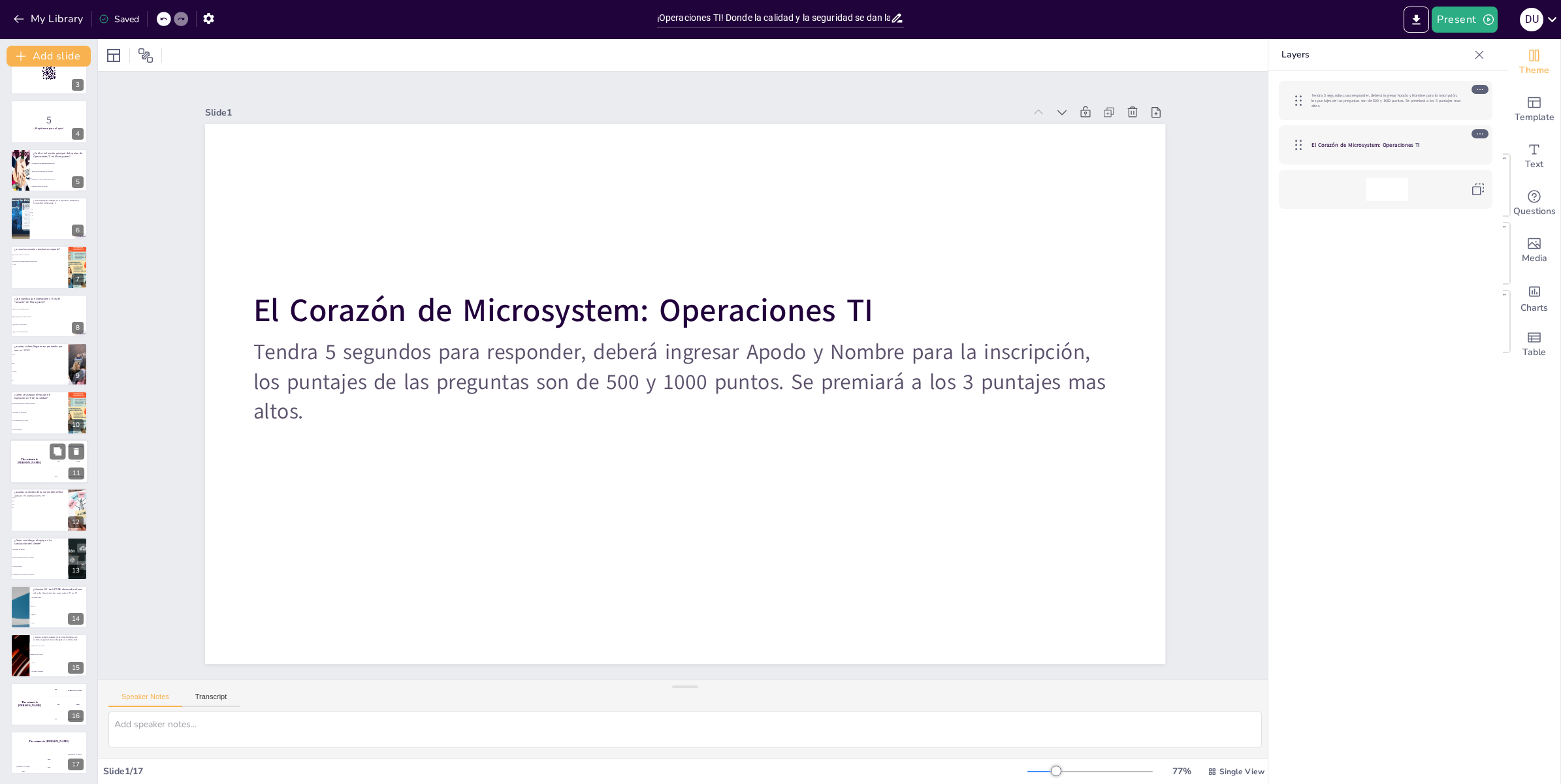
checkbox input "true"
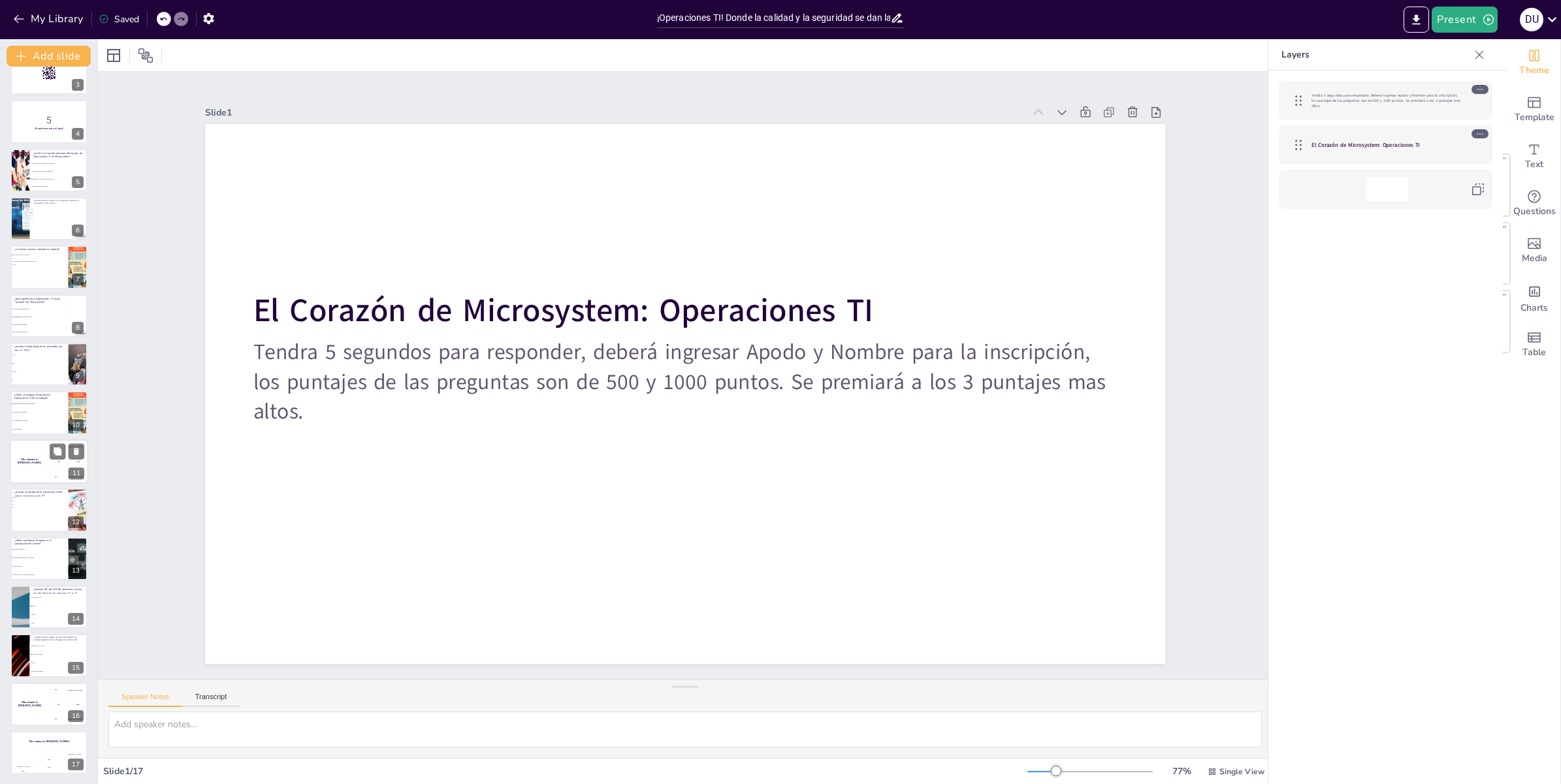
scroll to position [0, 0]
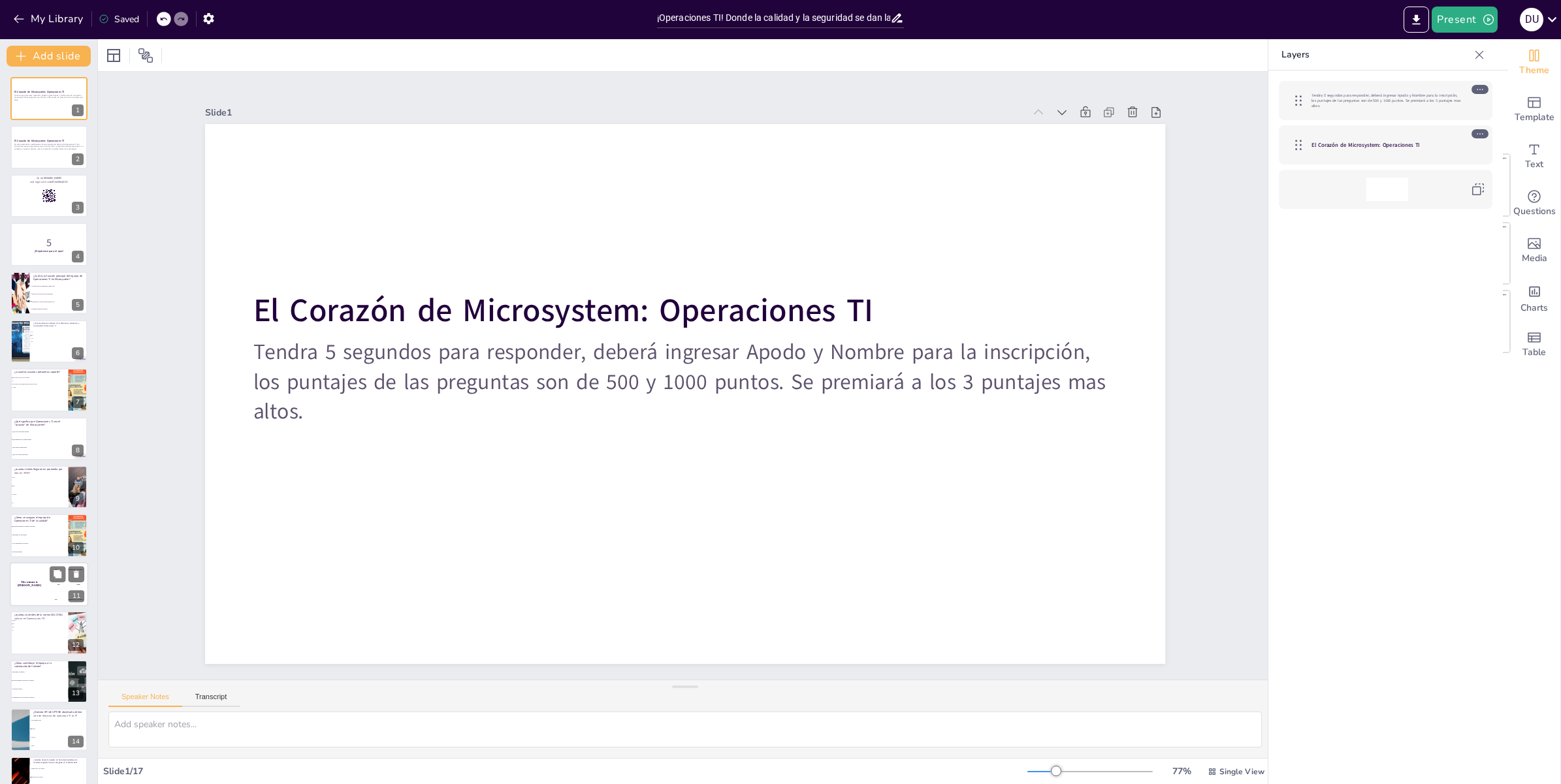
checkbox input "true"
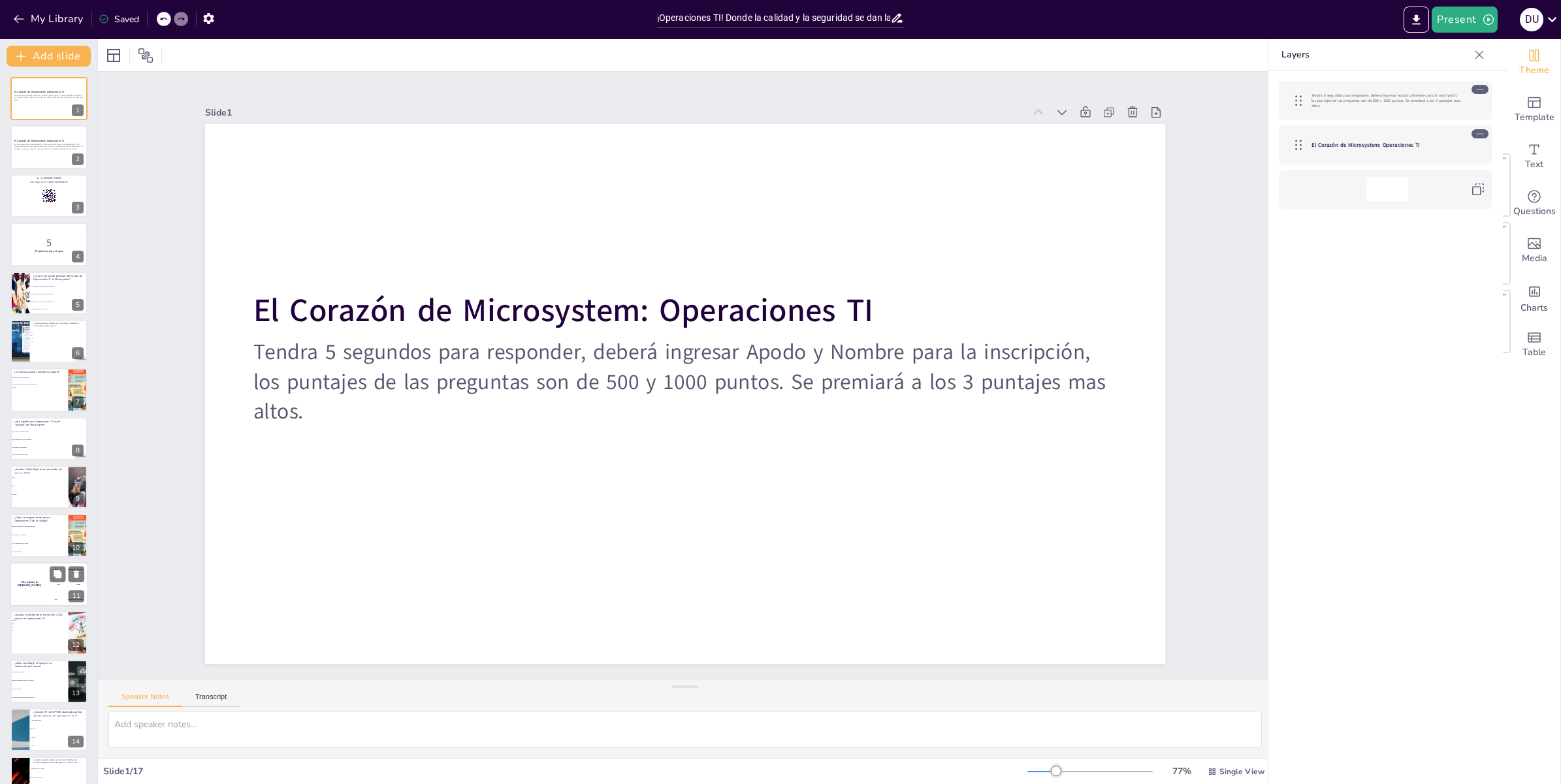
checkbox input "true"
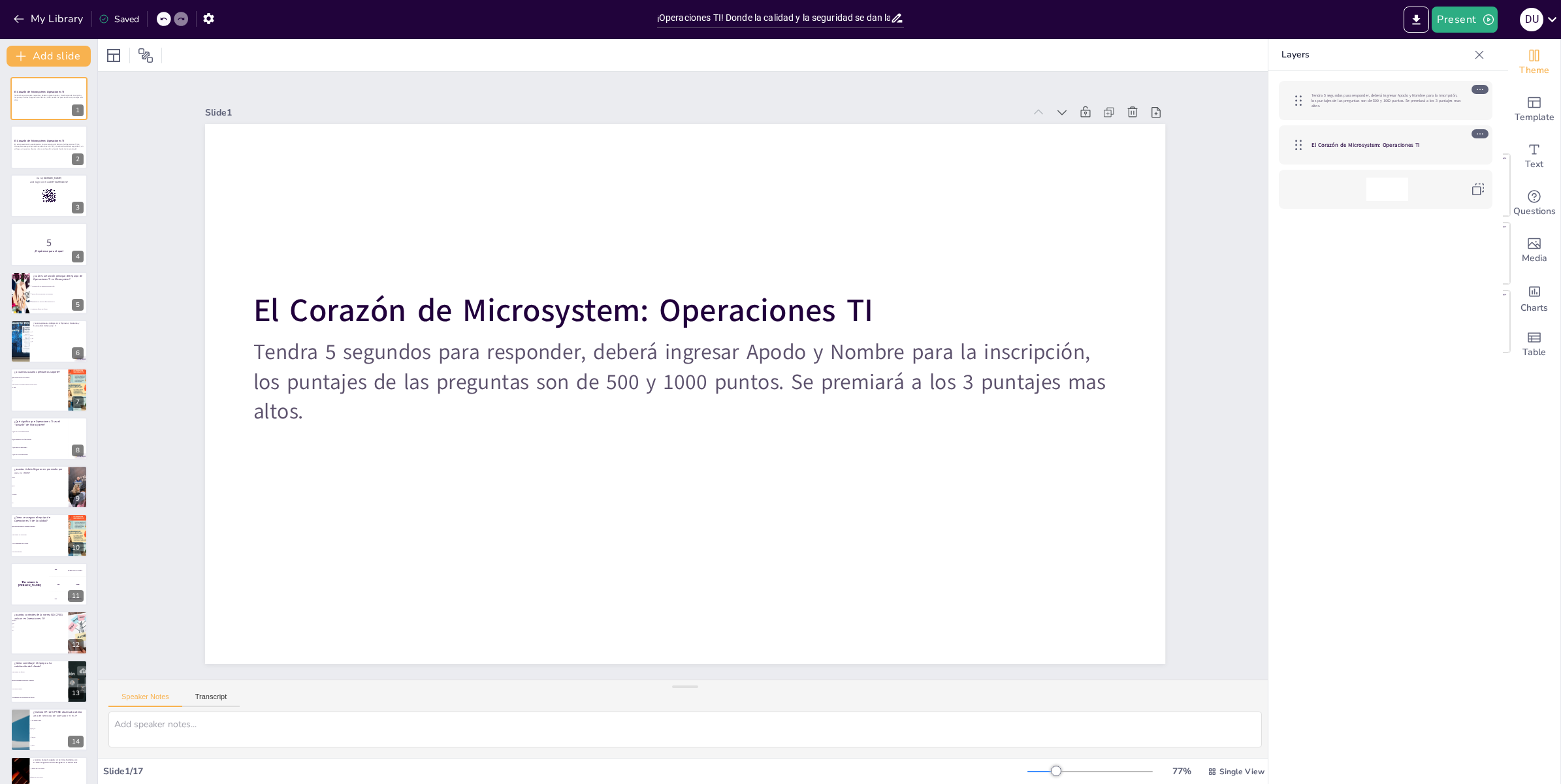
checkbox input "true"
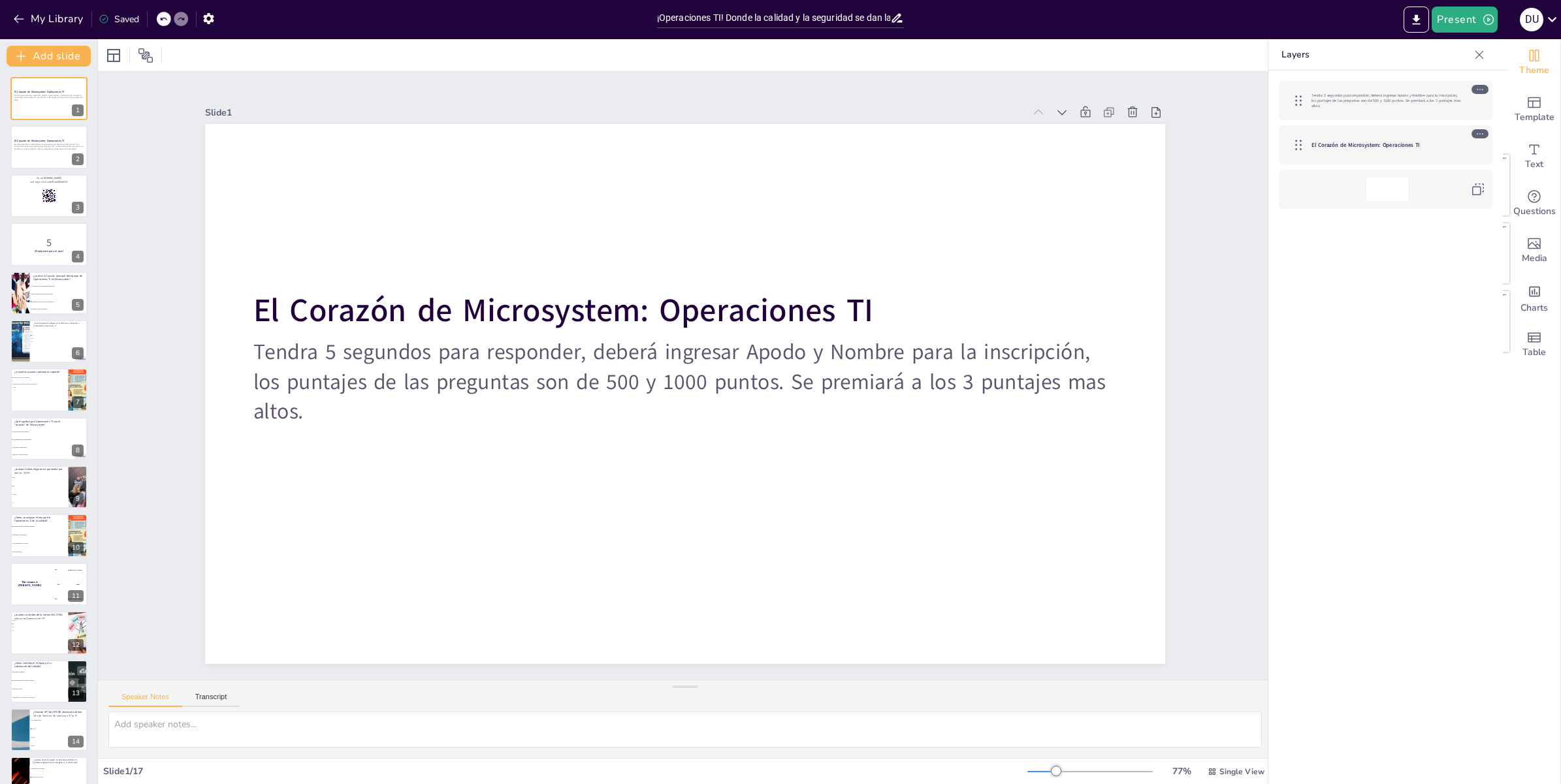
checkbox input "true"
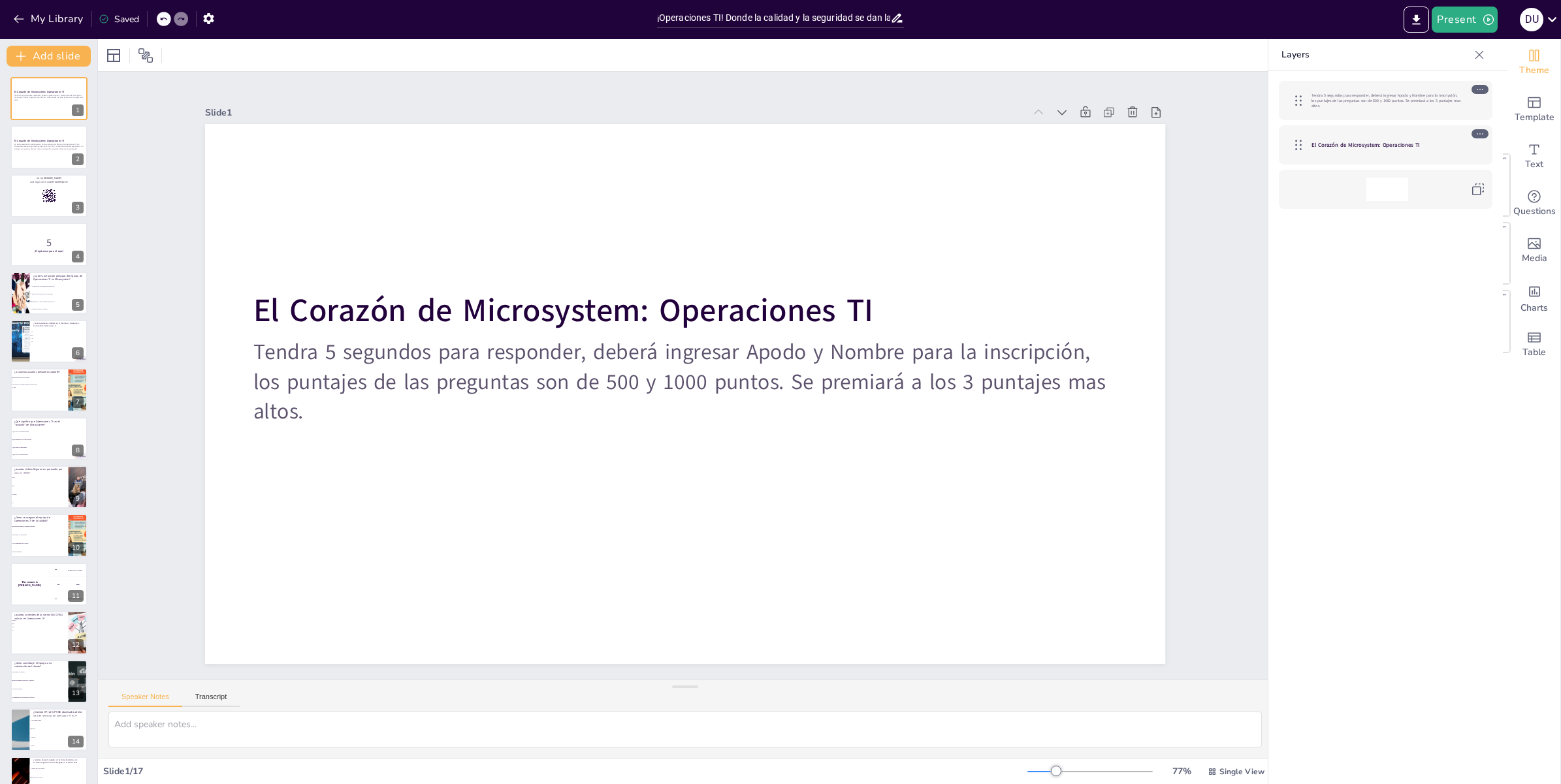
checkbox input "true"
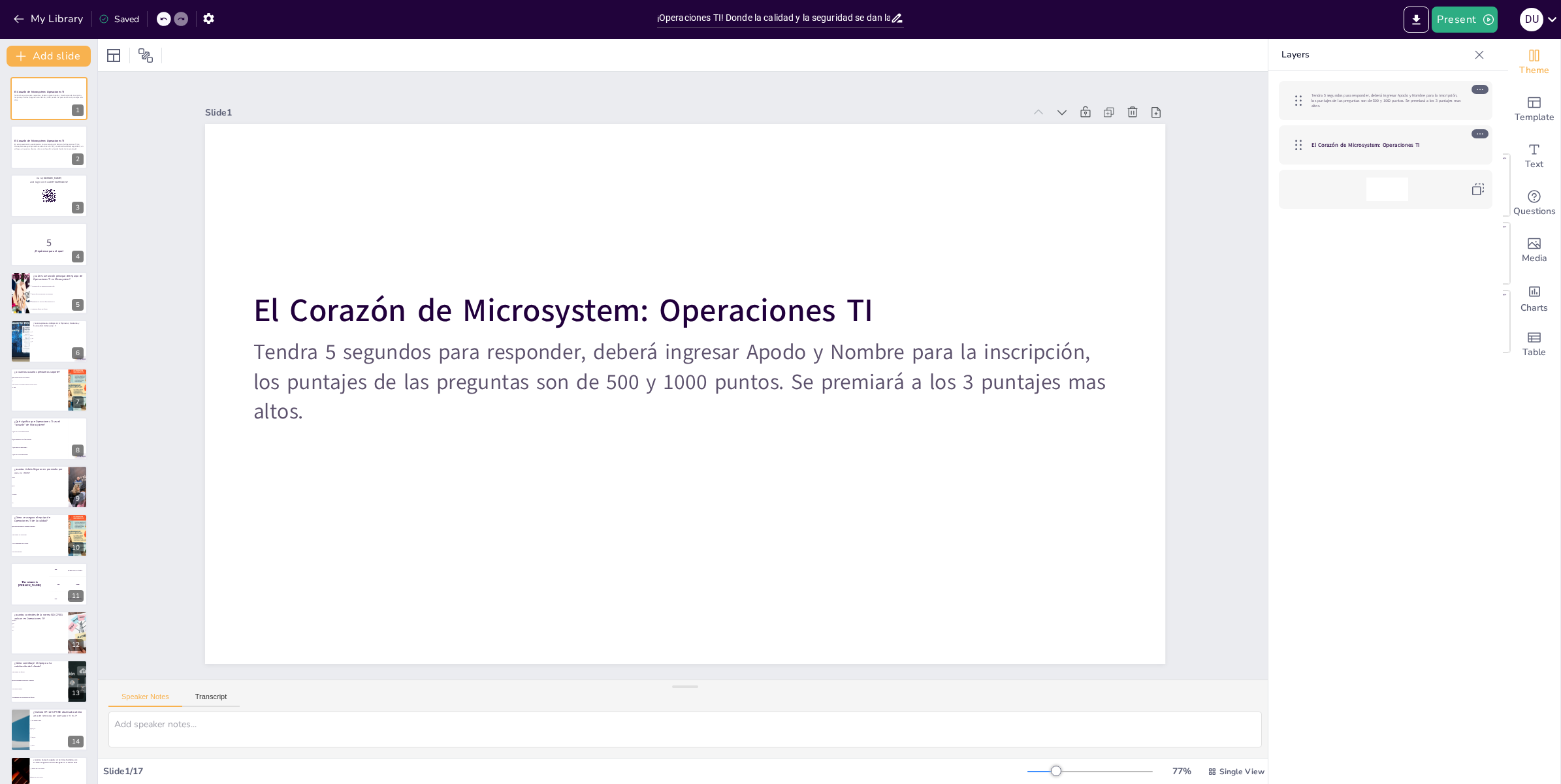
checkbox input "true"
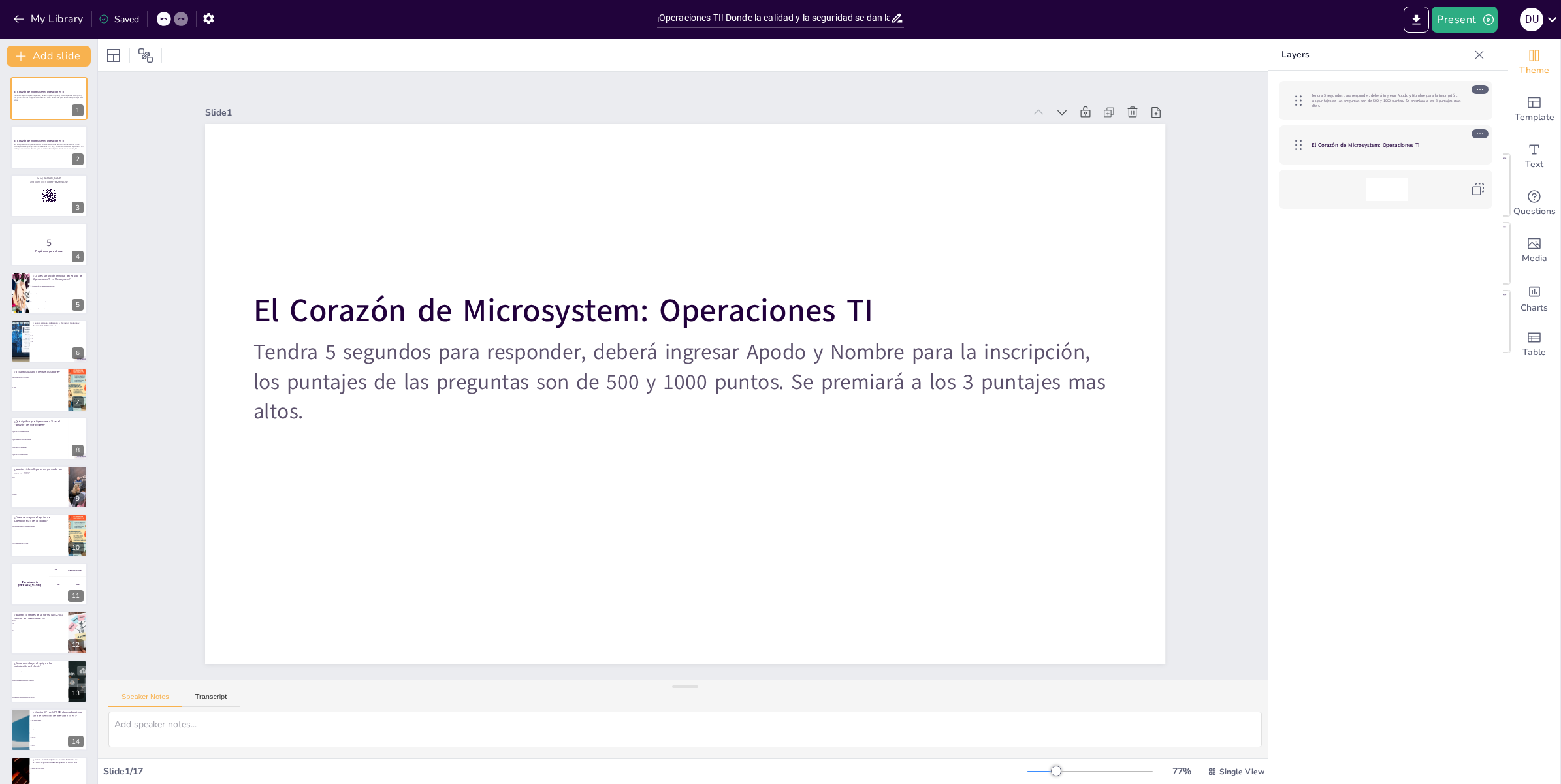
checkbox input "true"
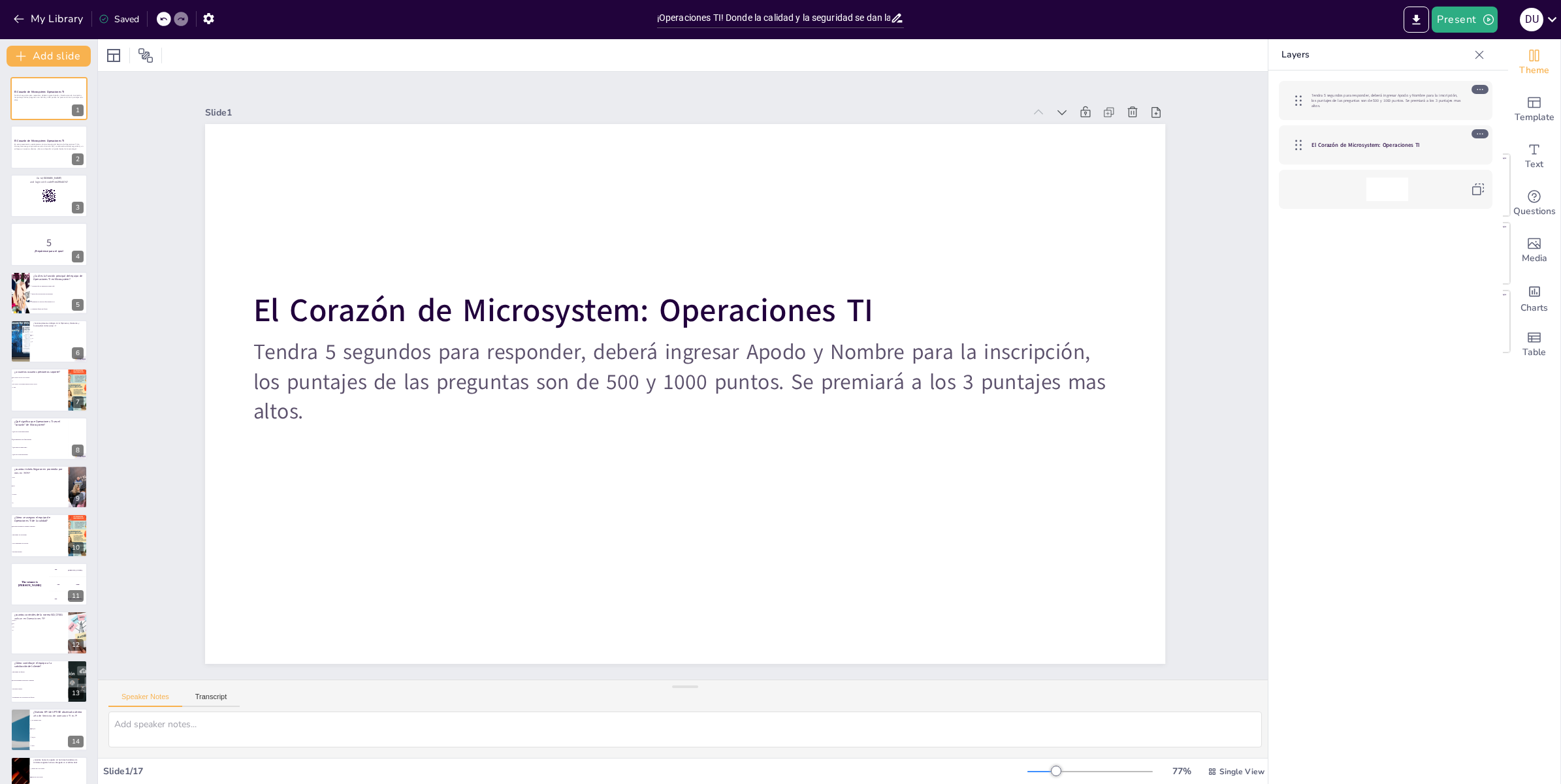
checkbox input "true"
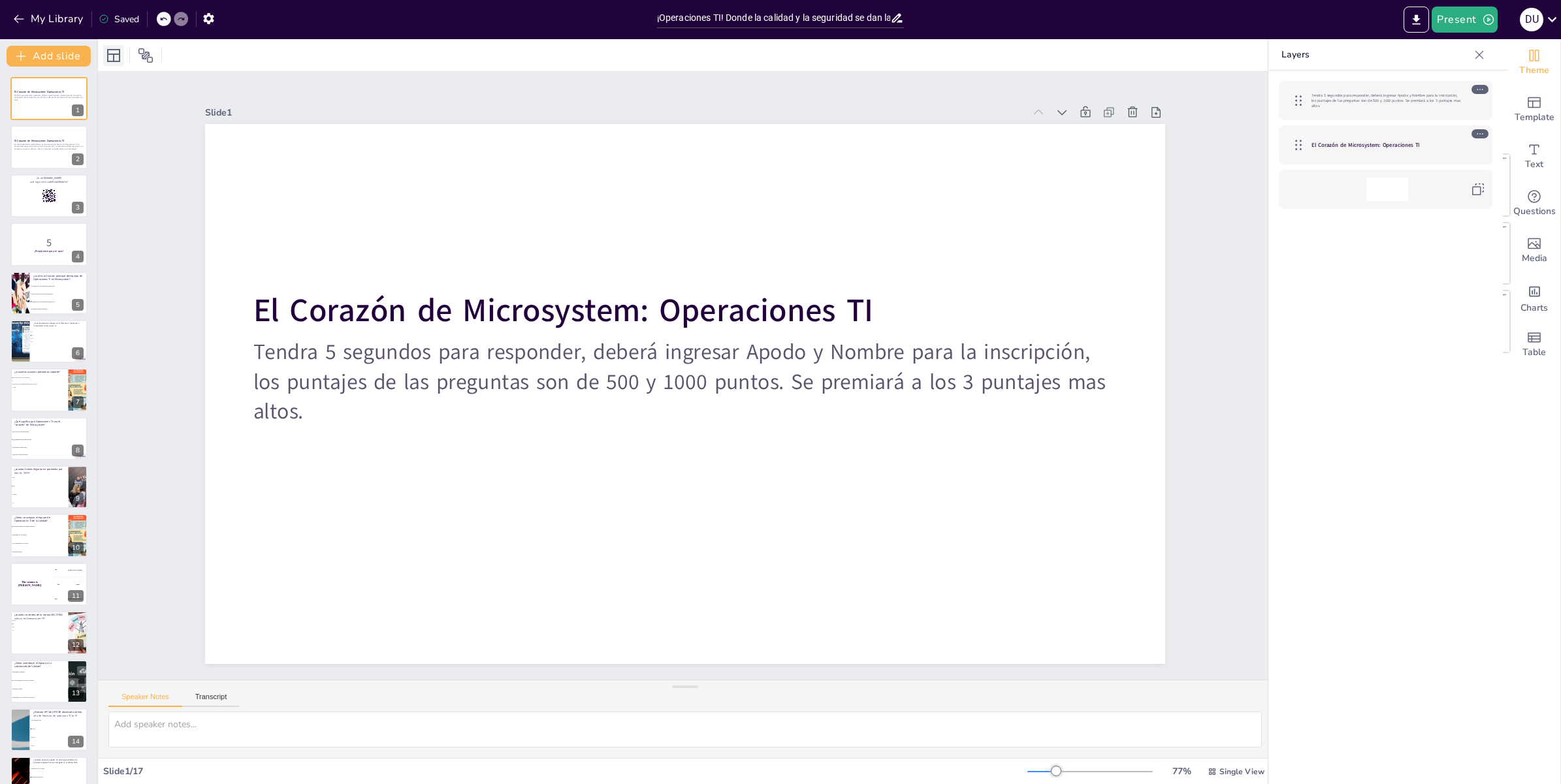
click at [117, 55] on icon at bounding box center [113, 55] width 15 height 15
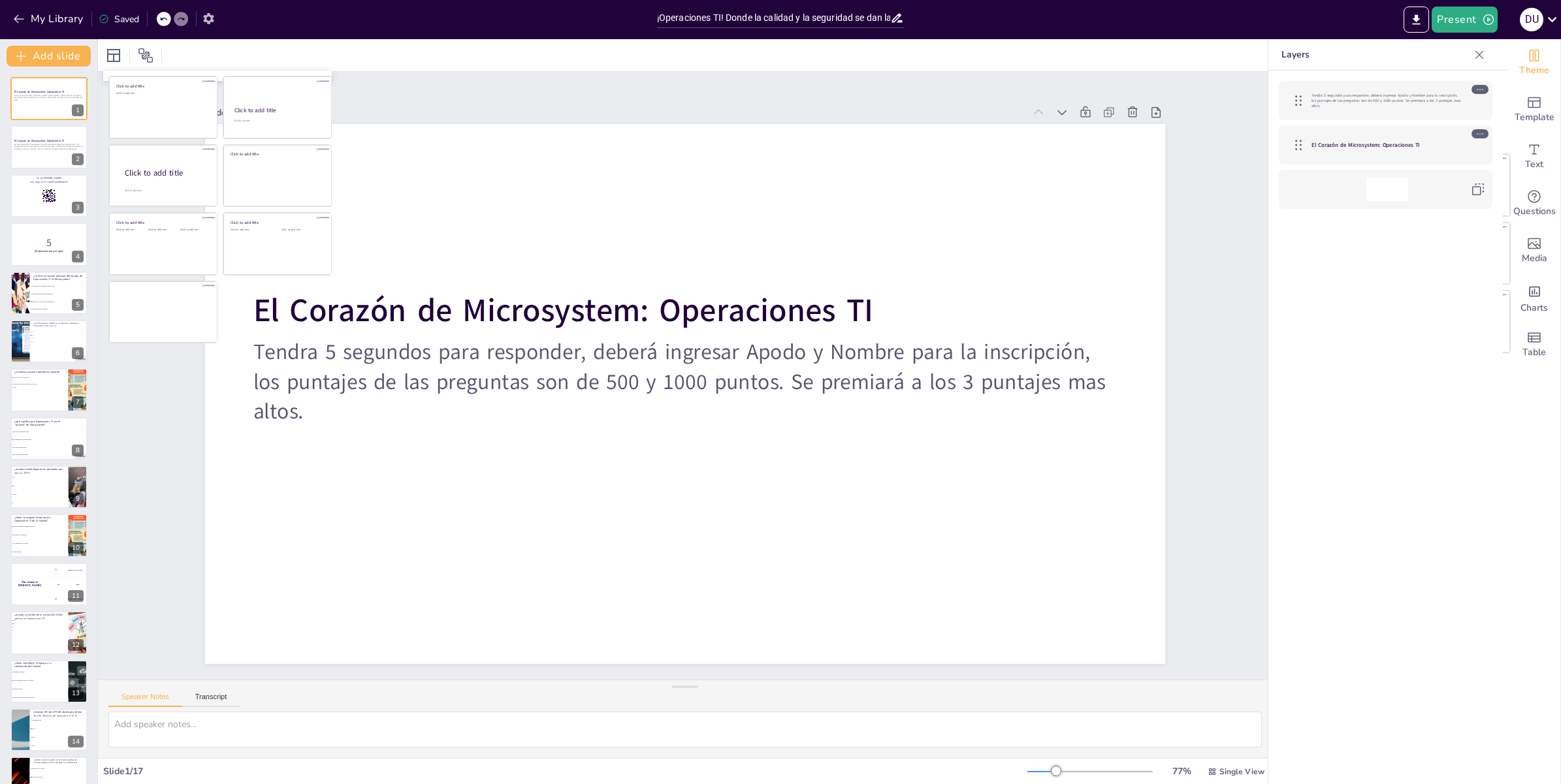
click at [212, 22] on icon "button" at bounding box center [209, 18] width 14 height 14
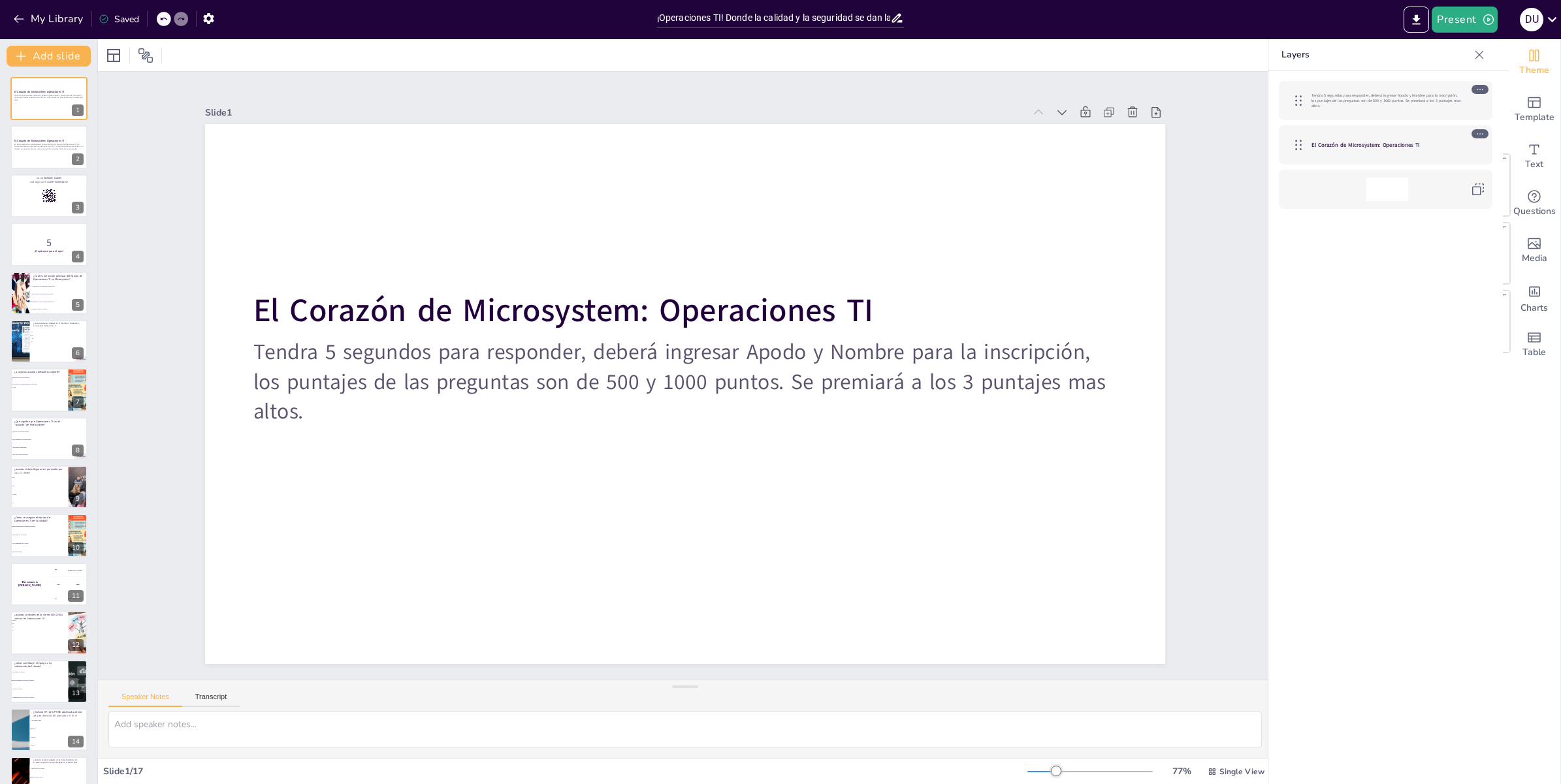
checkbox input "true"
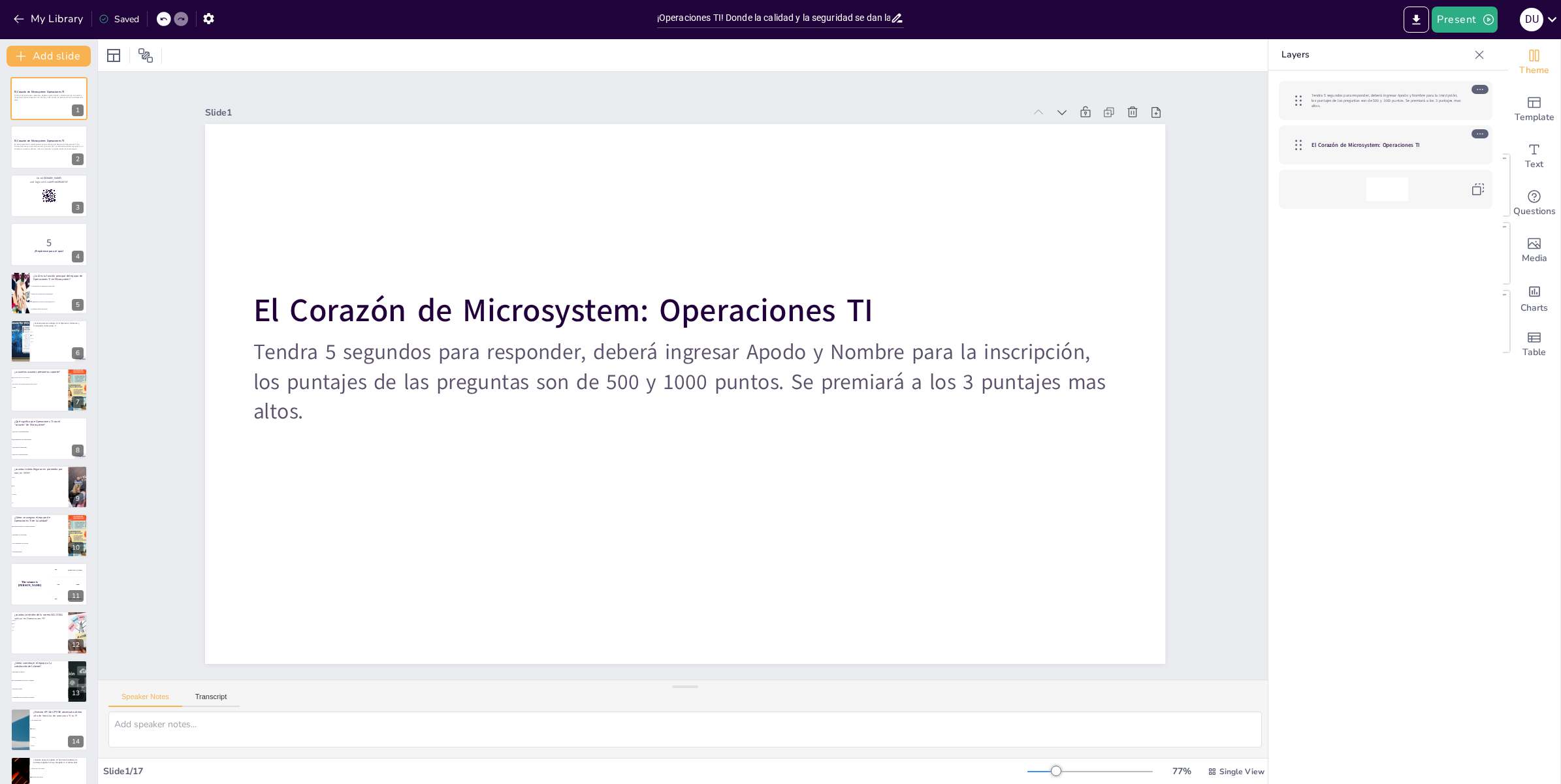
checkbox input "true"
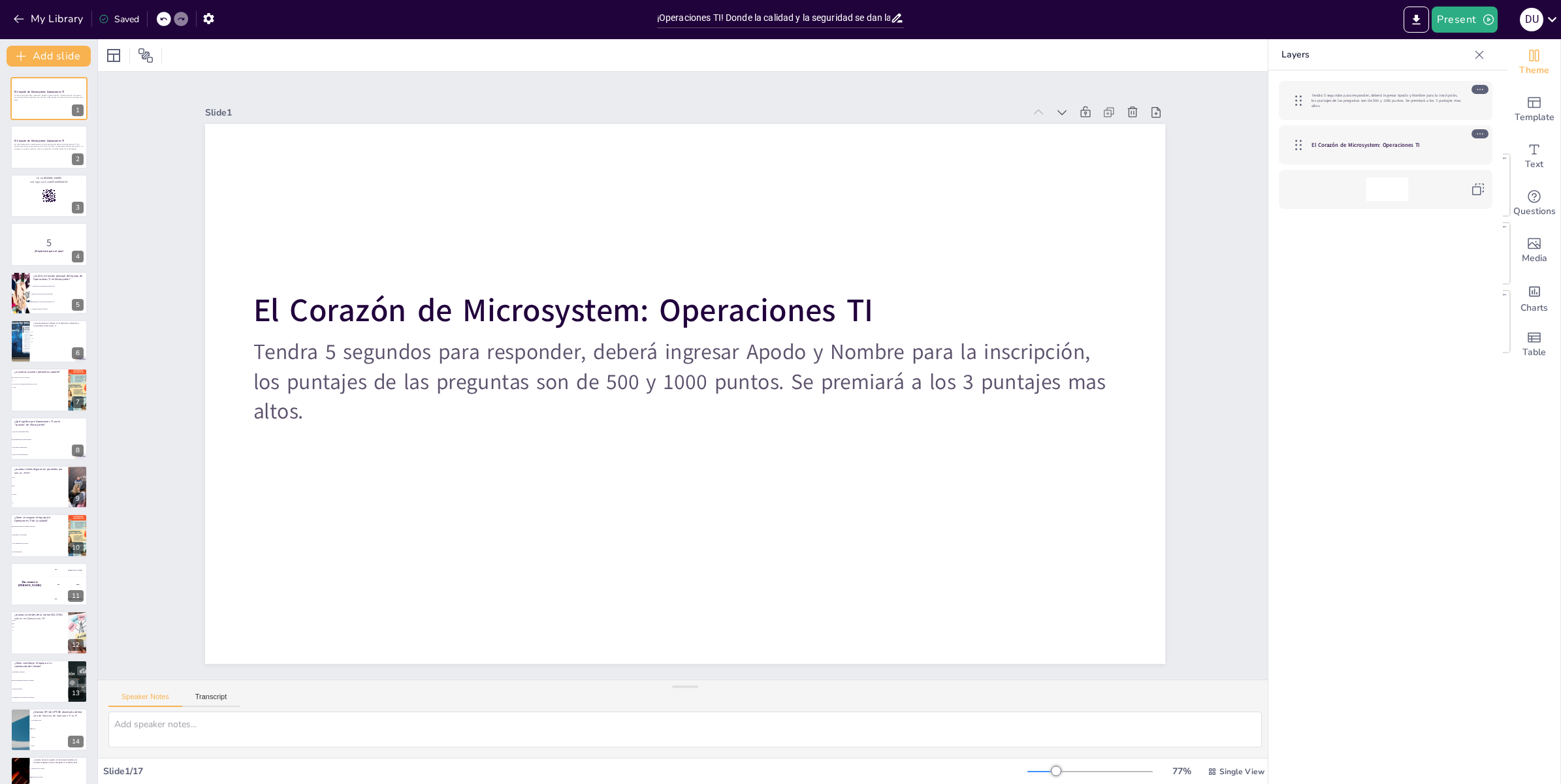
click at [149, 202] on div "Slide 1 El Corazón de Microsystem: Operaciones TI Tendra 5 segundos para respon…" at bounding box center [685, 375] width 1174 height 608
checkbox input "true"
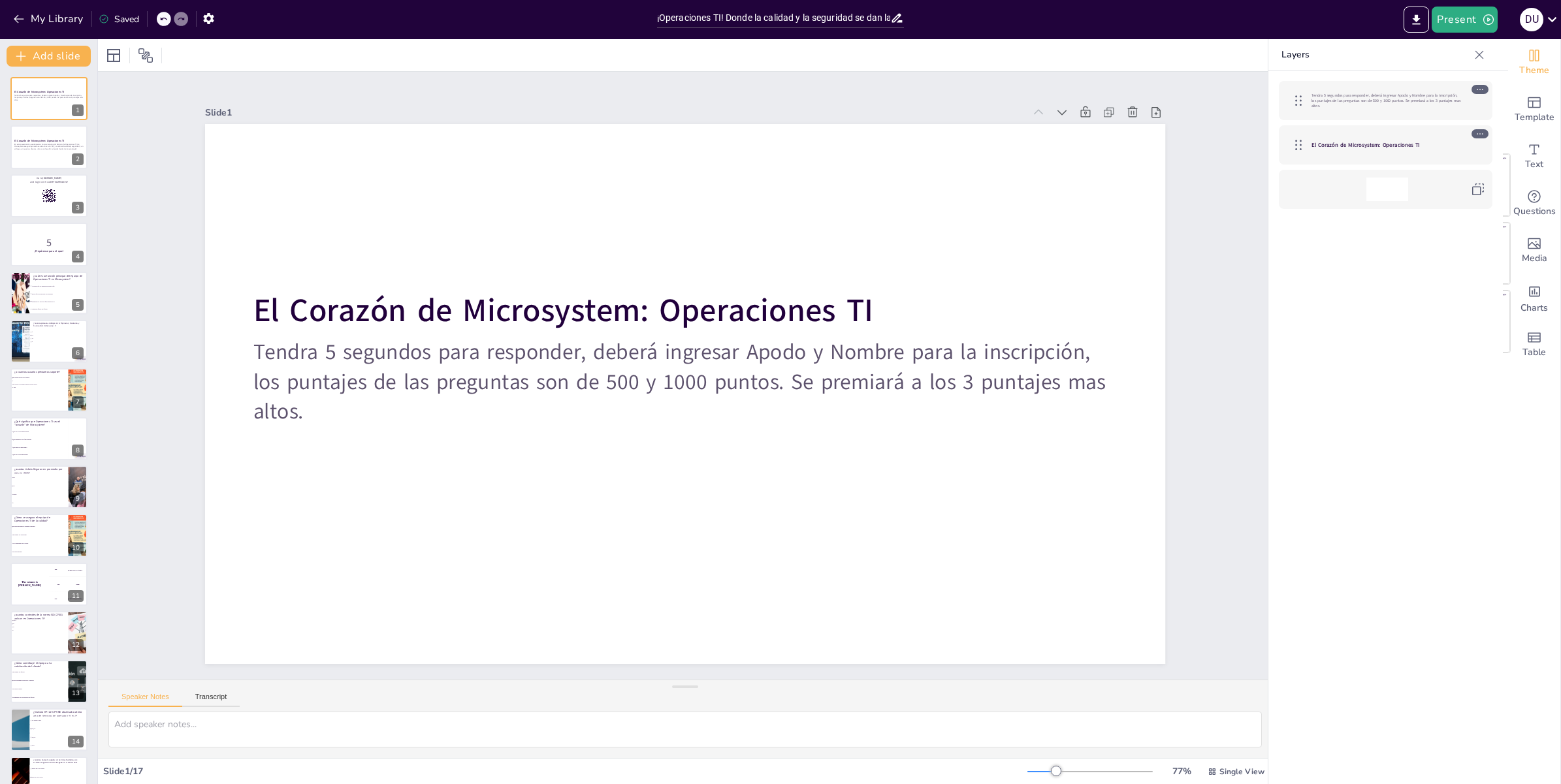
checkbox input "true"
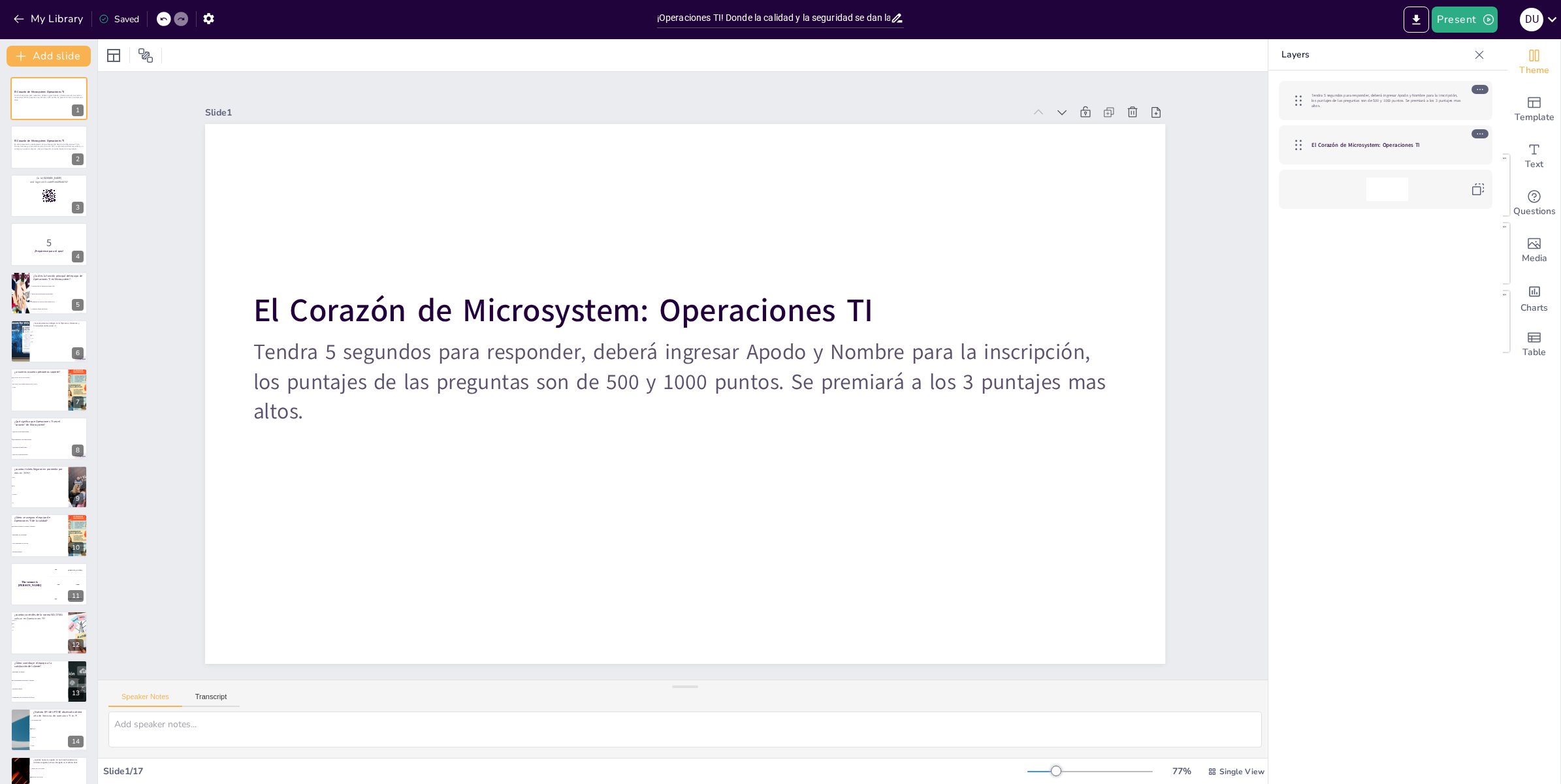
checkbox input "true"
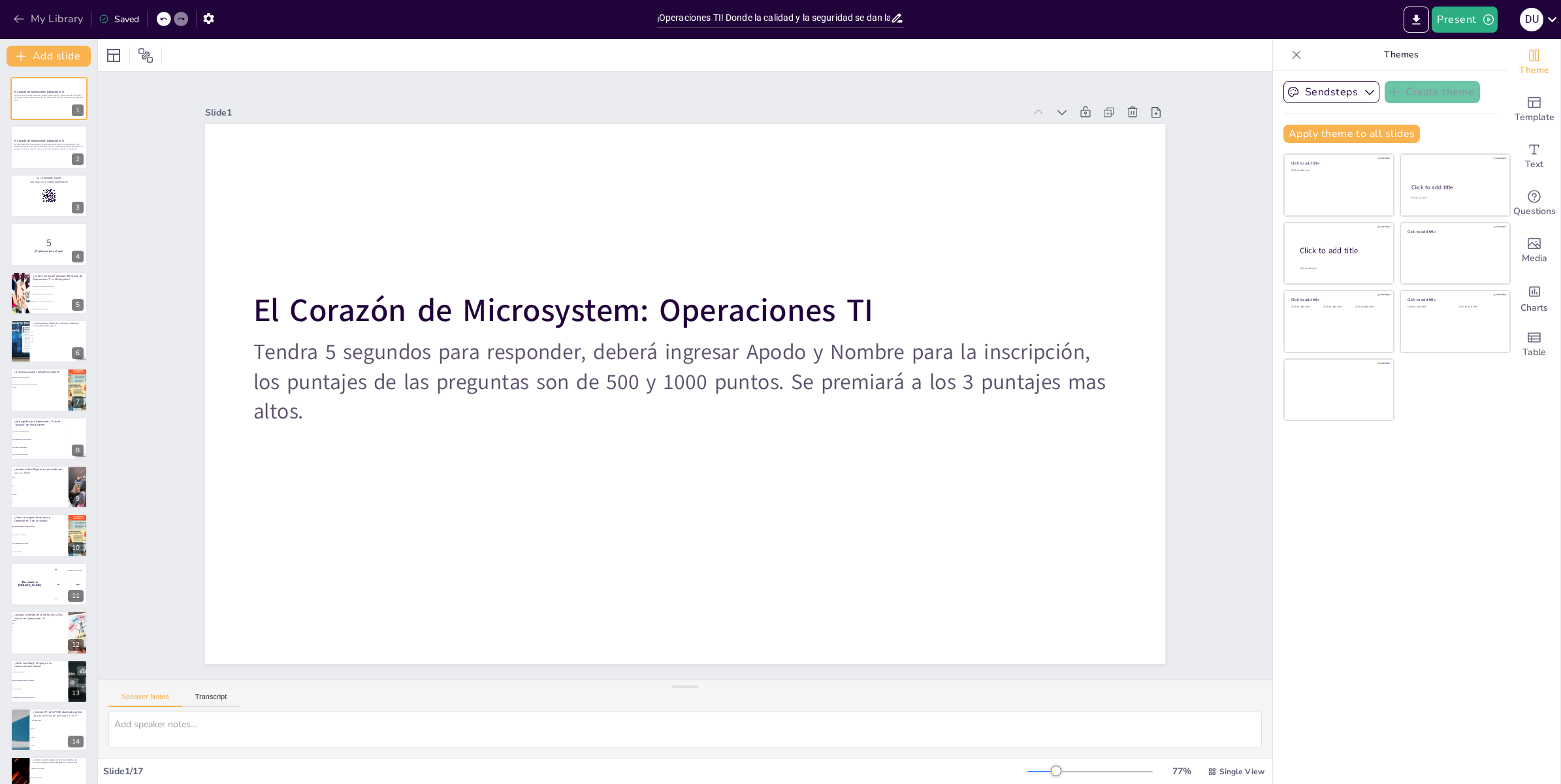
click at [23, 20] on icon "button" at bounding box center [19, 19] width 13 height 13
